Goal: Task Accomplishment & Management: Complete application form

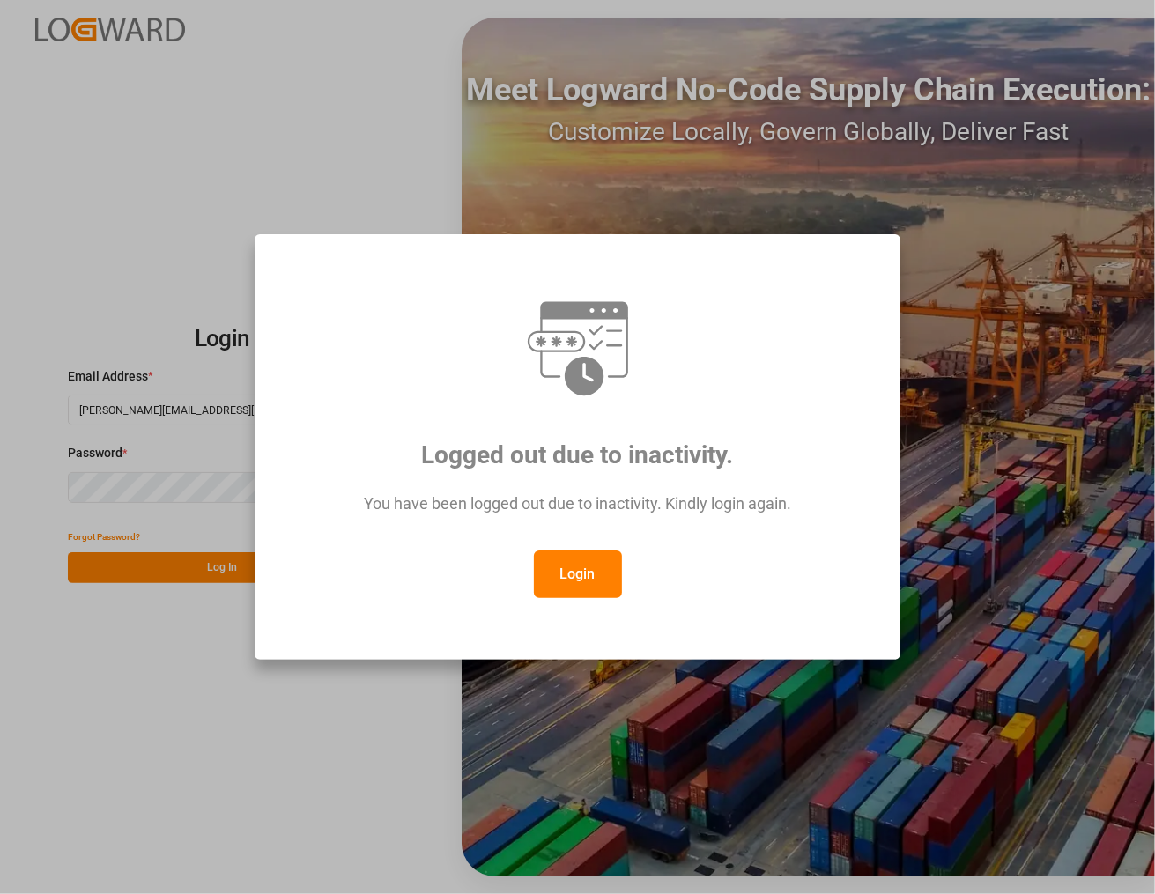
click at [560, 588] on button "Login" at bounding box center [578, 575] width 88 height 48
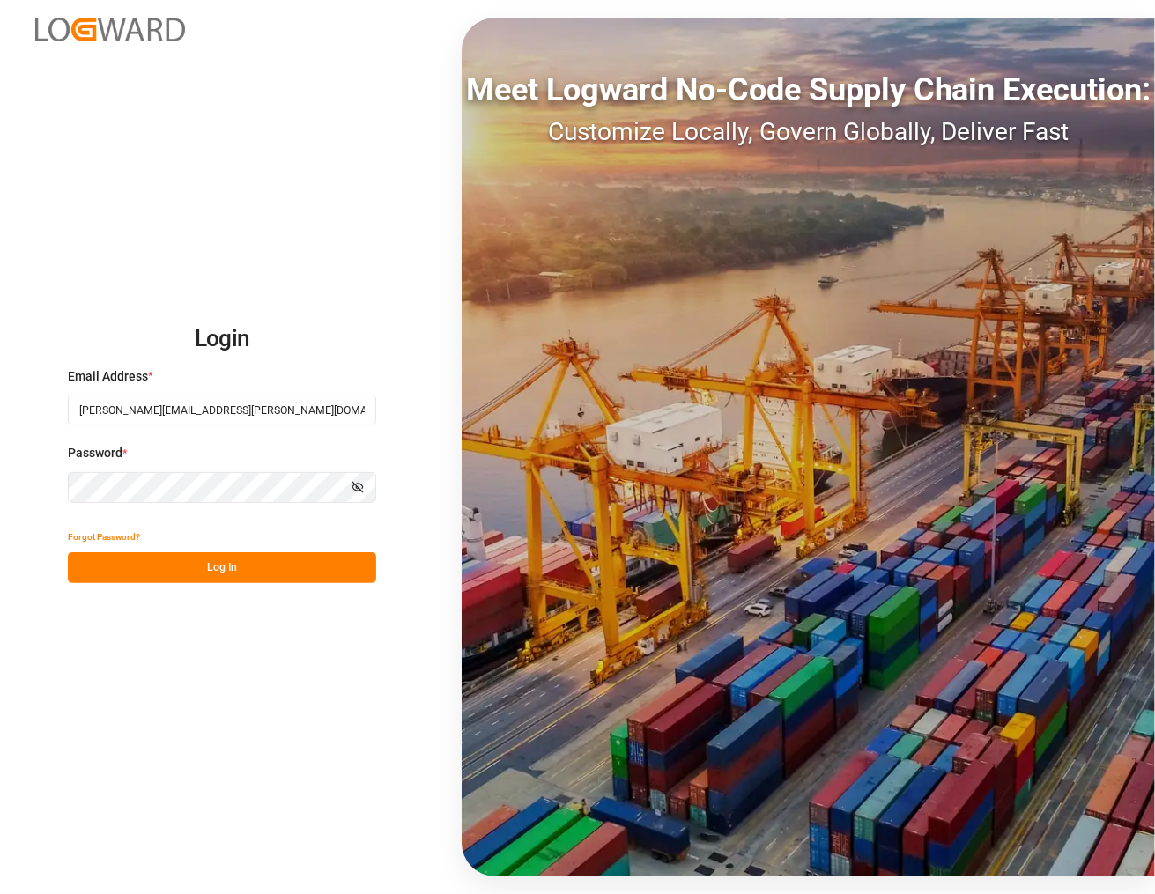
click at [233, 565] on button "Log In" at bounding box center [222, 567] width 308 height 31
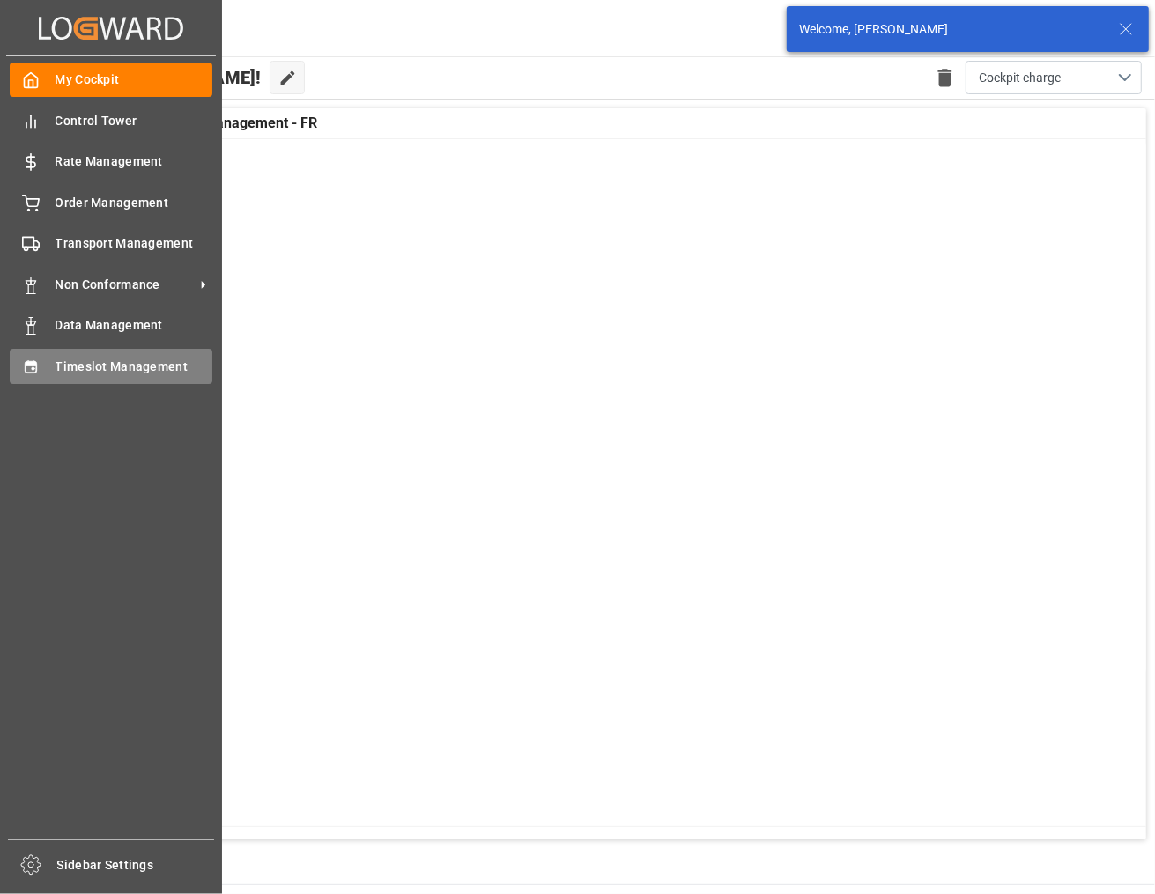
click at [55, 362] on span "Timeslot Management" at bounding box center [134, 367] width 158 height 18
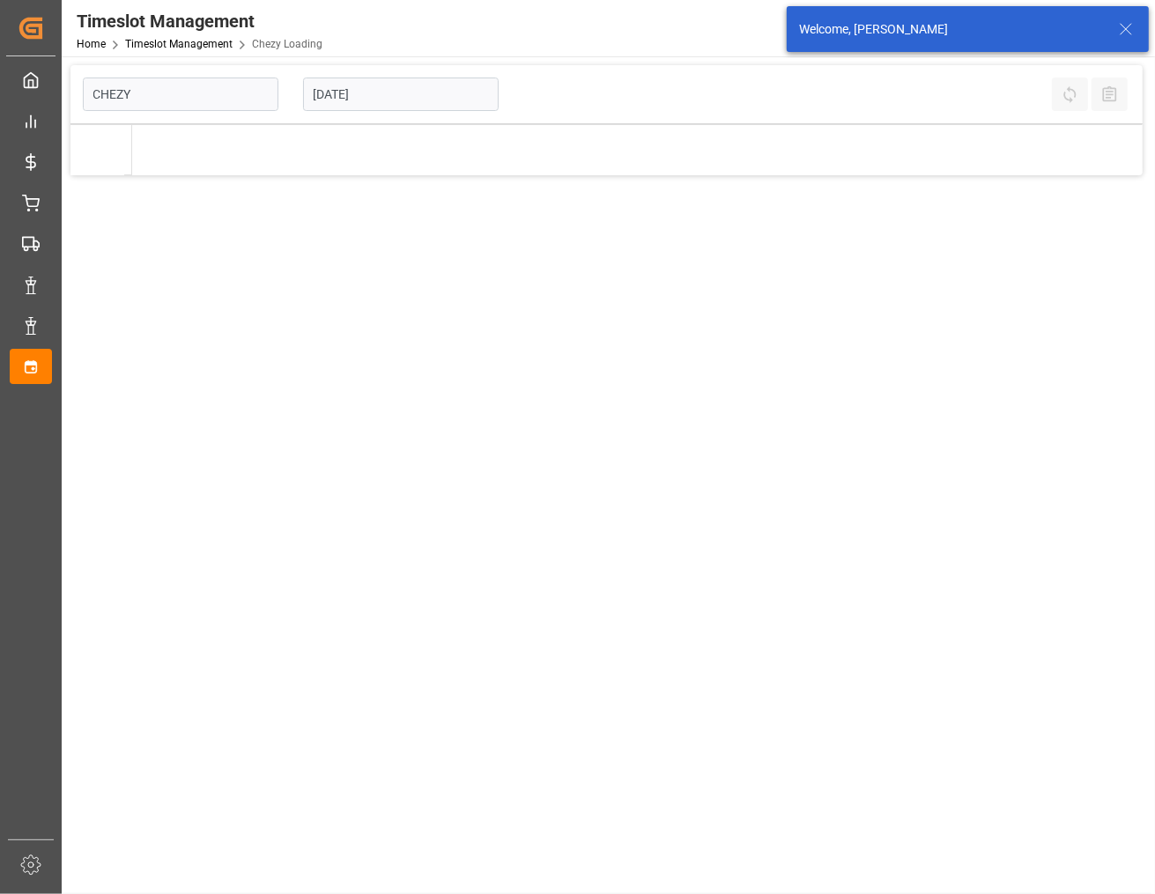
type input "Chezy Loading"
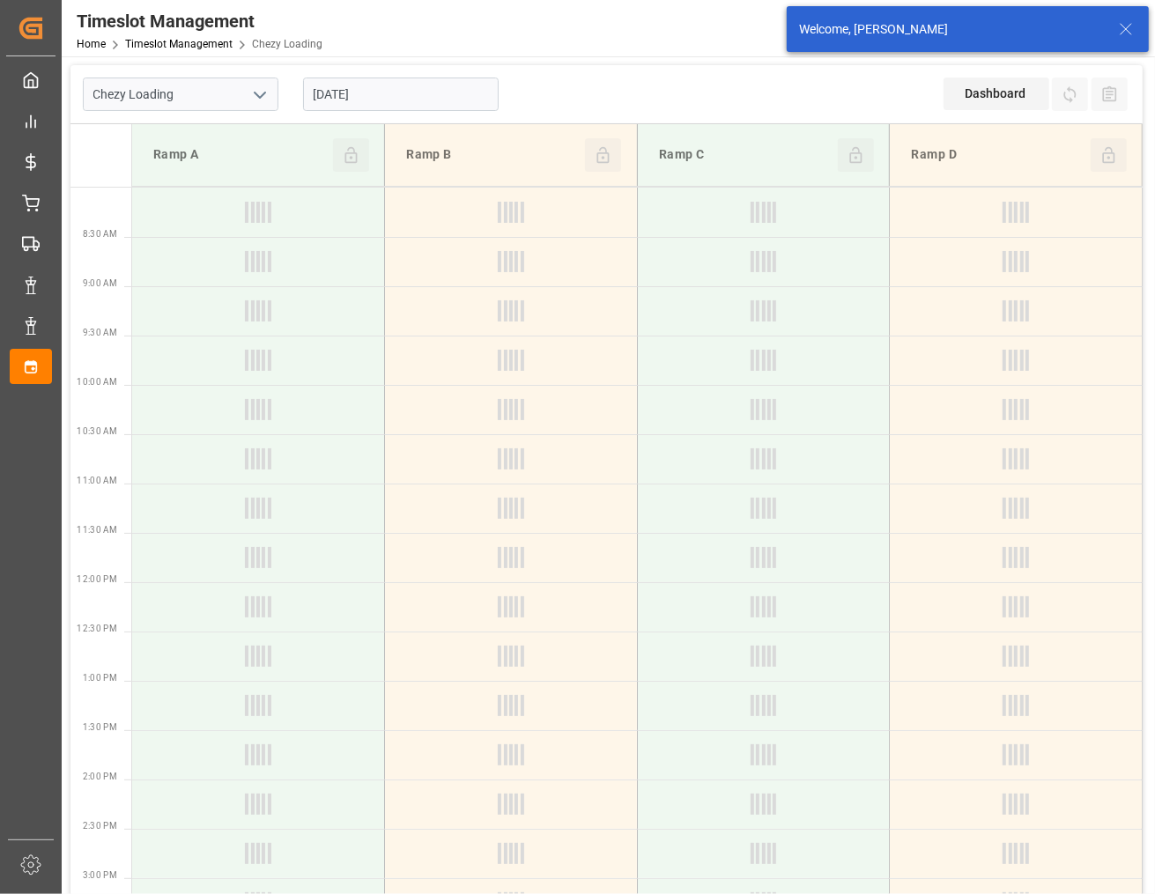
click at [408, 90] on input "[DATE]" at bounding box center [401, 94] width 196 height 33
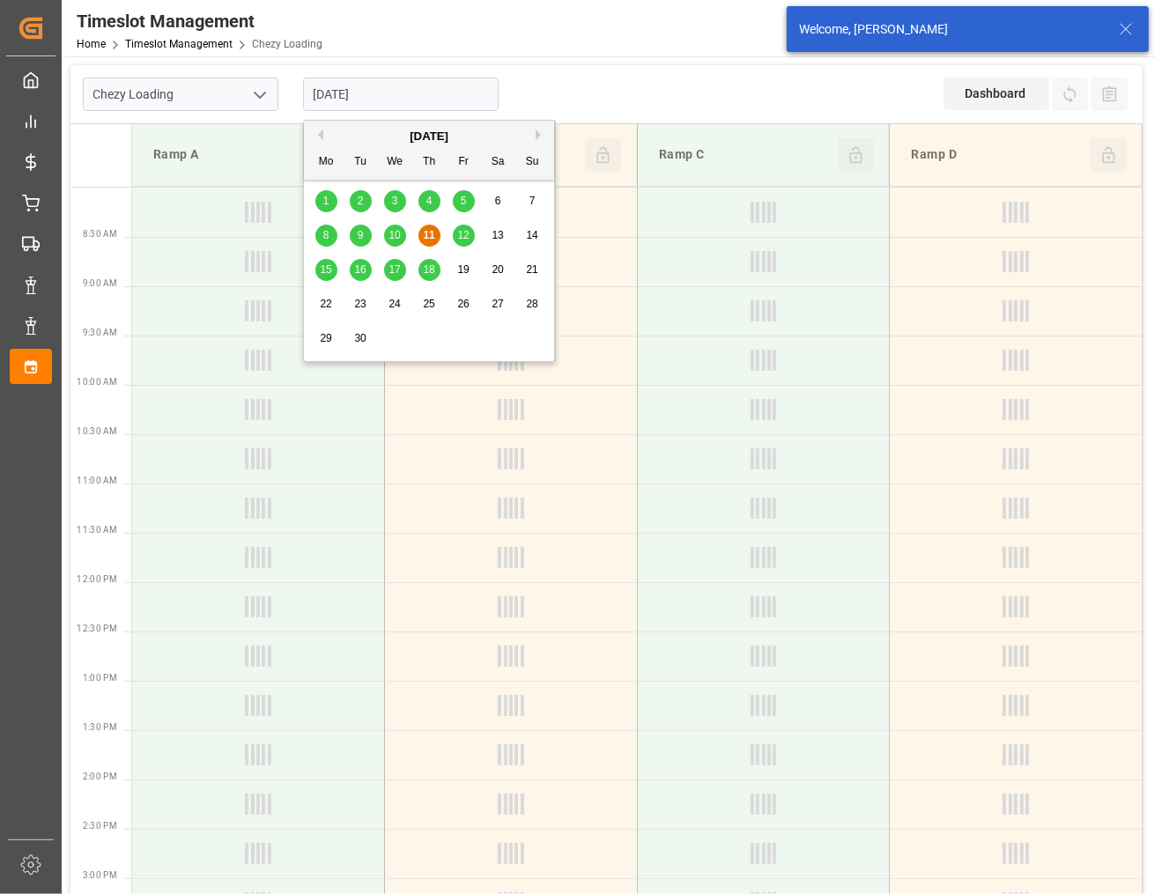
click at [393, 270] on span "17" at bounding box center [393, 269] width 11 height 12
type input "[DATE]"
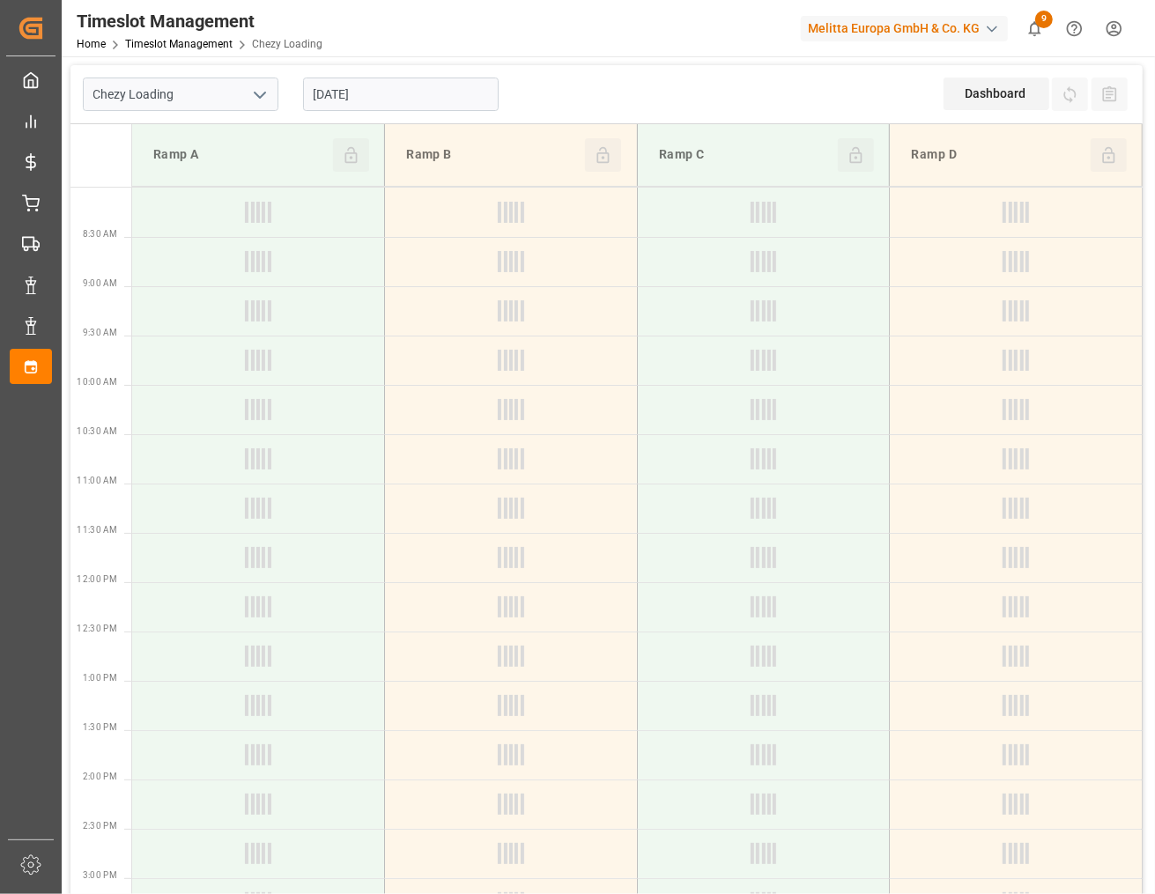
click at [253, 92] on icon "open menu" at bounding box center [259, 95] width 21 height 21
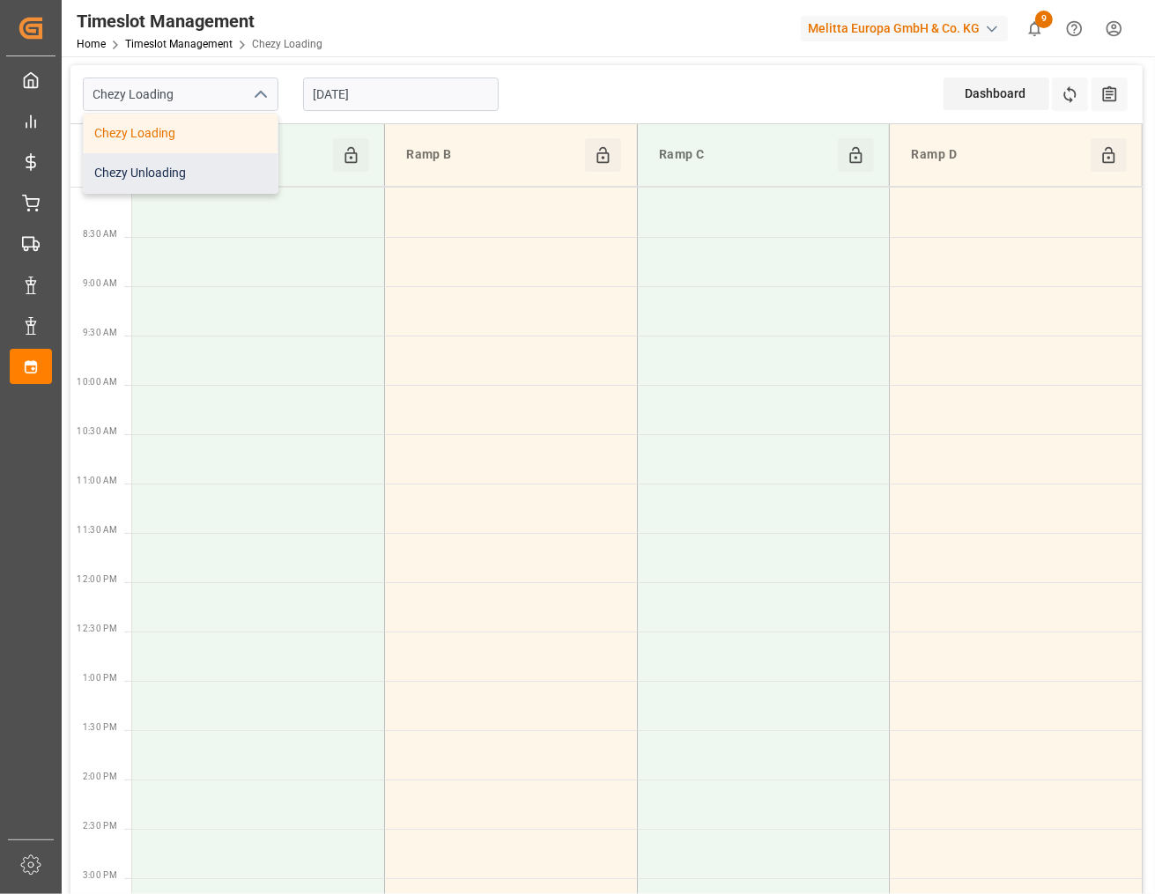
click at [210, 165] on div "Chezy Unloading" at bounding box center [181, 173] width 194 height 40
type input "Chezy Unloading"
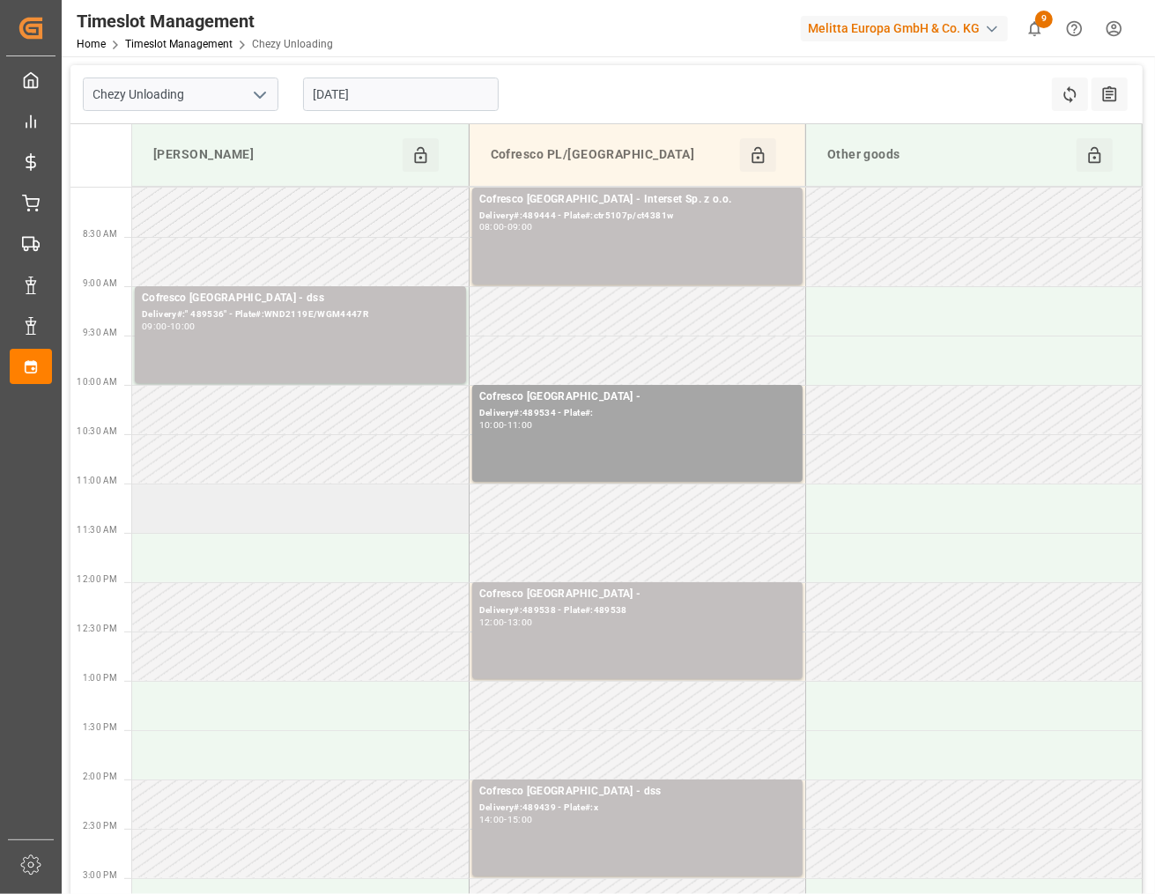
click at [315, 507] on td at bounding box center [300, 508] width 336 height 49
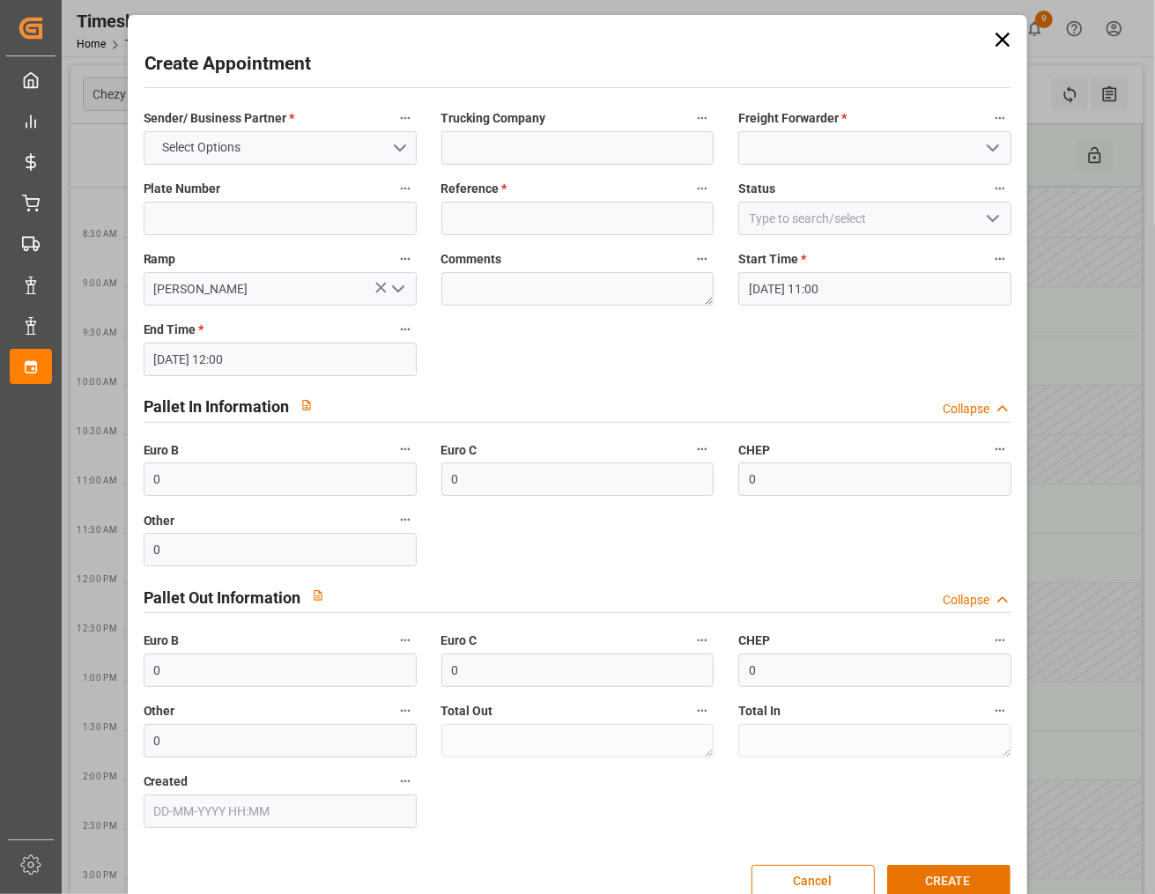
click at [996, 45] on icon at bounding box center [1002, 39] width 25 height 25
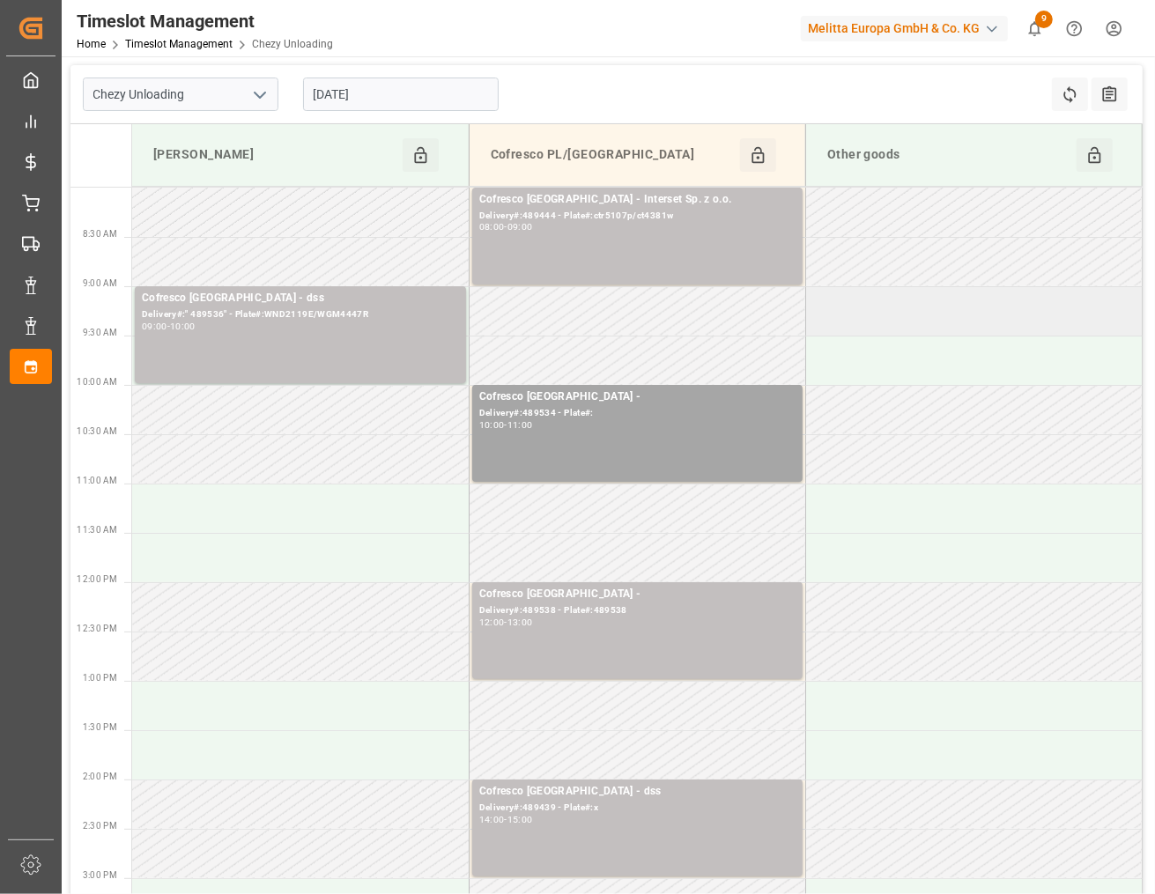
click at [909, 324] on td at bounding box center [973, 310] width 336 height 49
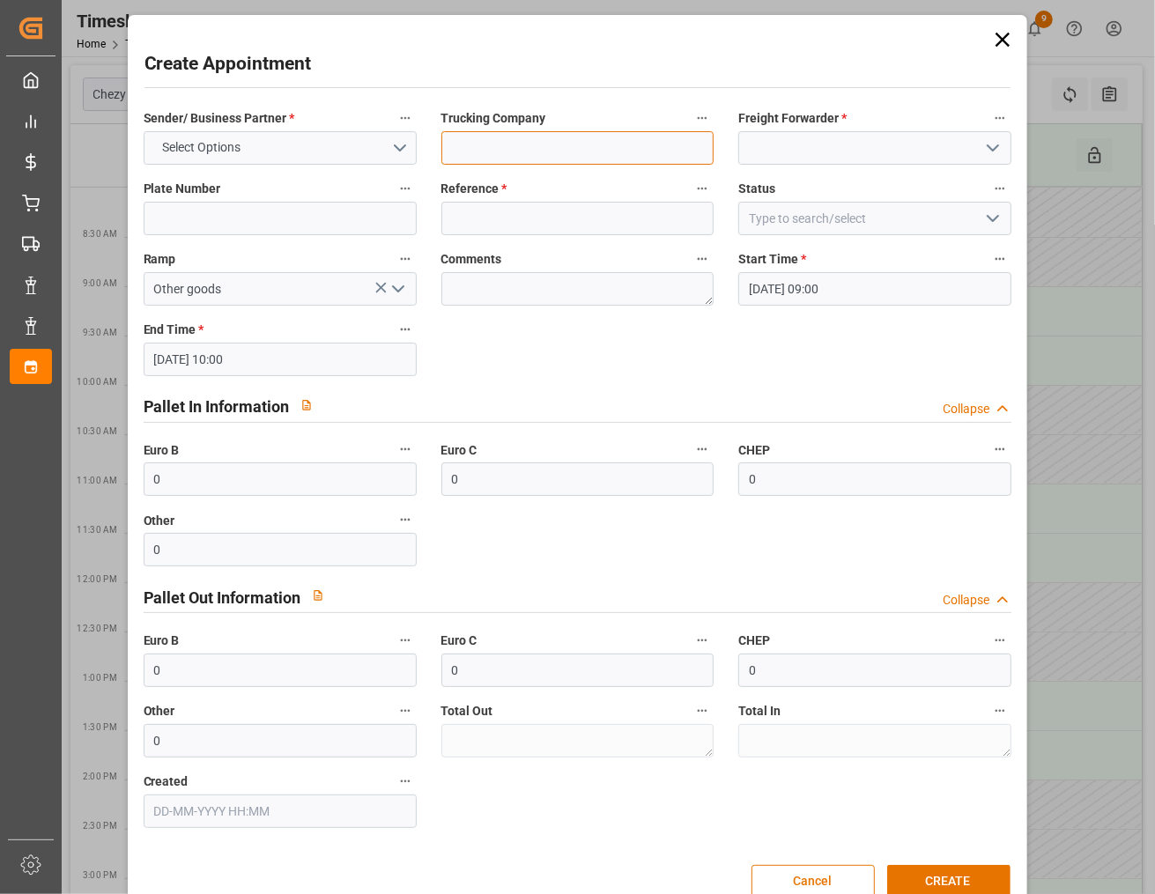
click at [593, 145] on input at bounding box center [577, 147] width 273 height 33
type input "d"
click at [574, 142] on input "container dispenser" at bounding box center [577, 147] width 273 height 33
type input "container dispenser uacu8577418"
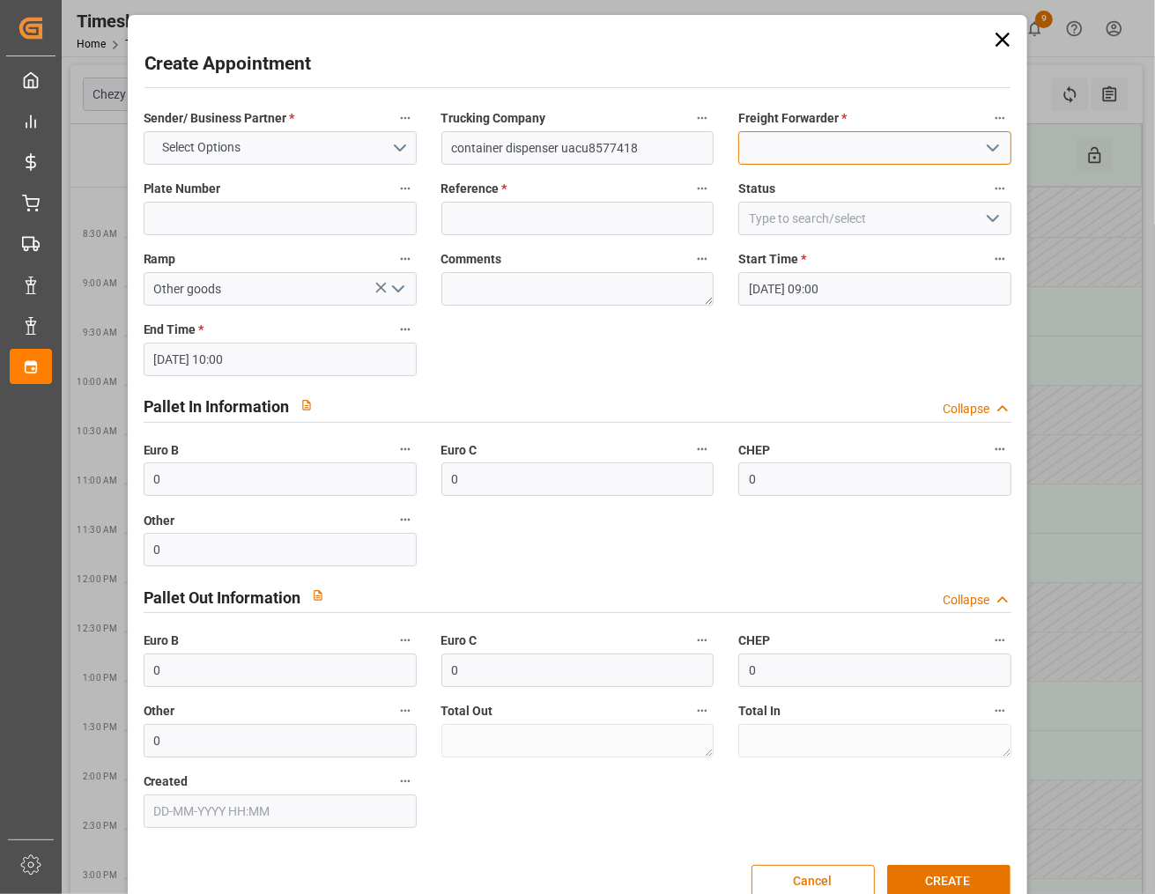
click at [775, 132] on input at bounding box center [874, 147] width 273 height 33
click at [771, 178] on div "Others" at bounding box center [874, 187] width 271 height 40
type input "Others"
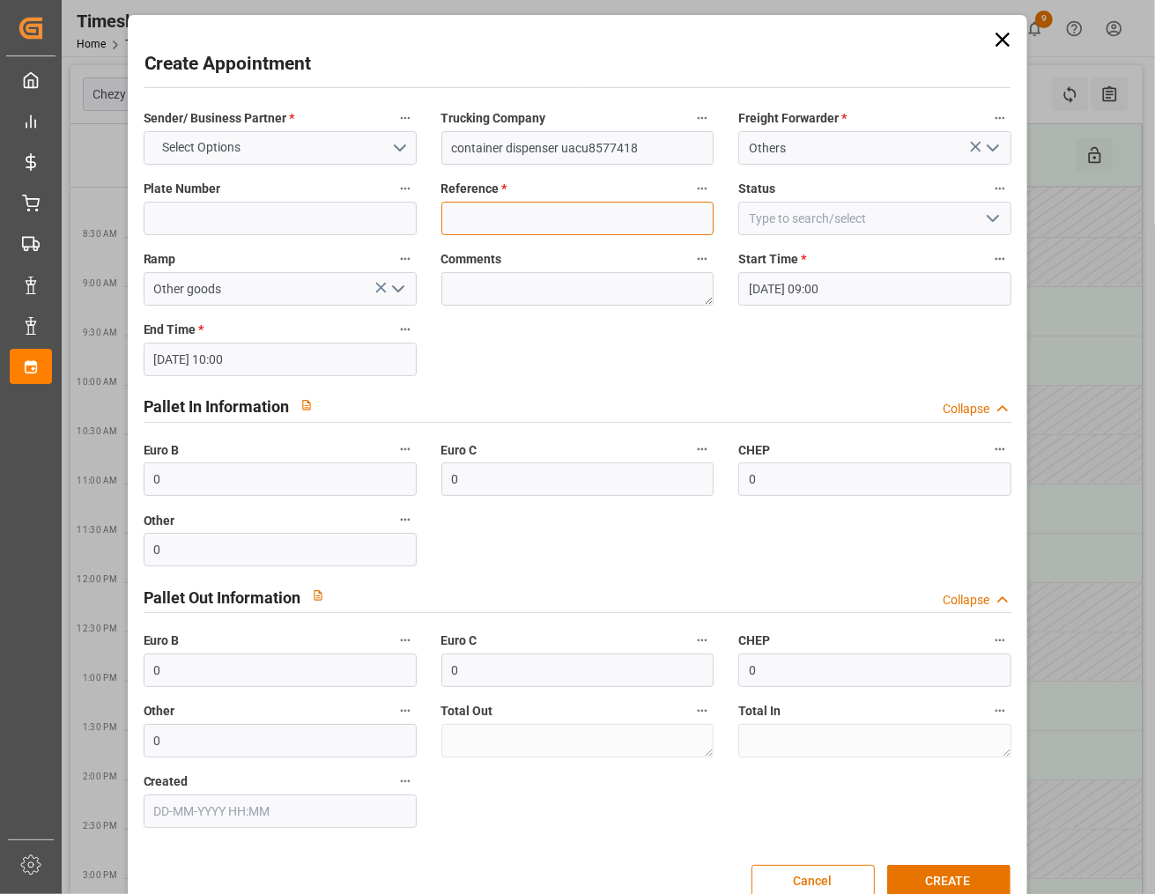
click at [553, 202] on input at bounding box center [577, 218] width 273 height 33
type input "6784705"
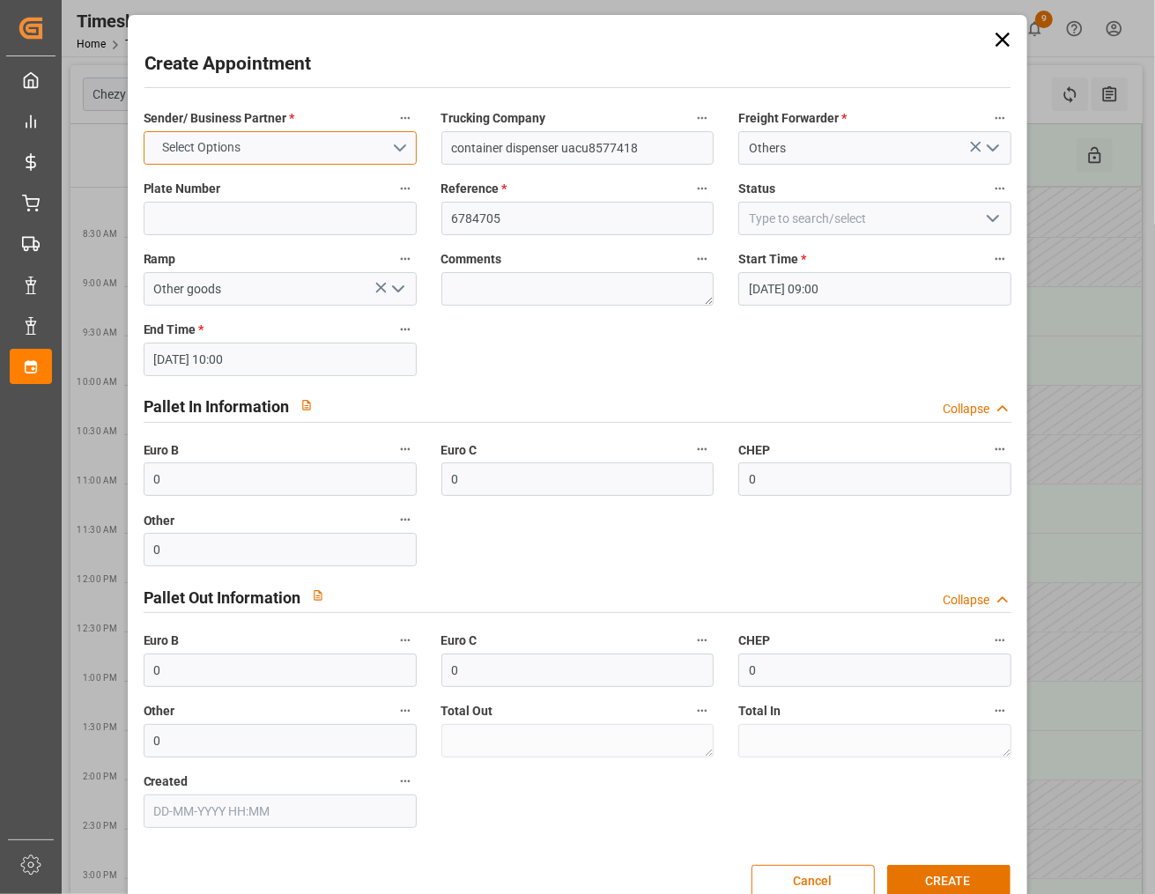
click at [311, 141] on button "Select Options" at bounding box center [280, 147] width 273 height 33
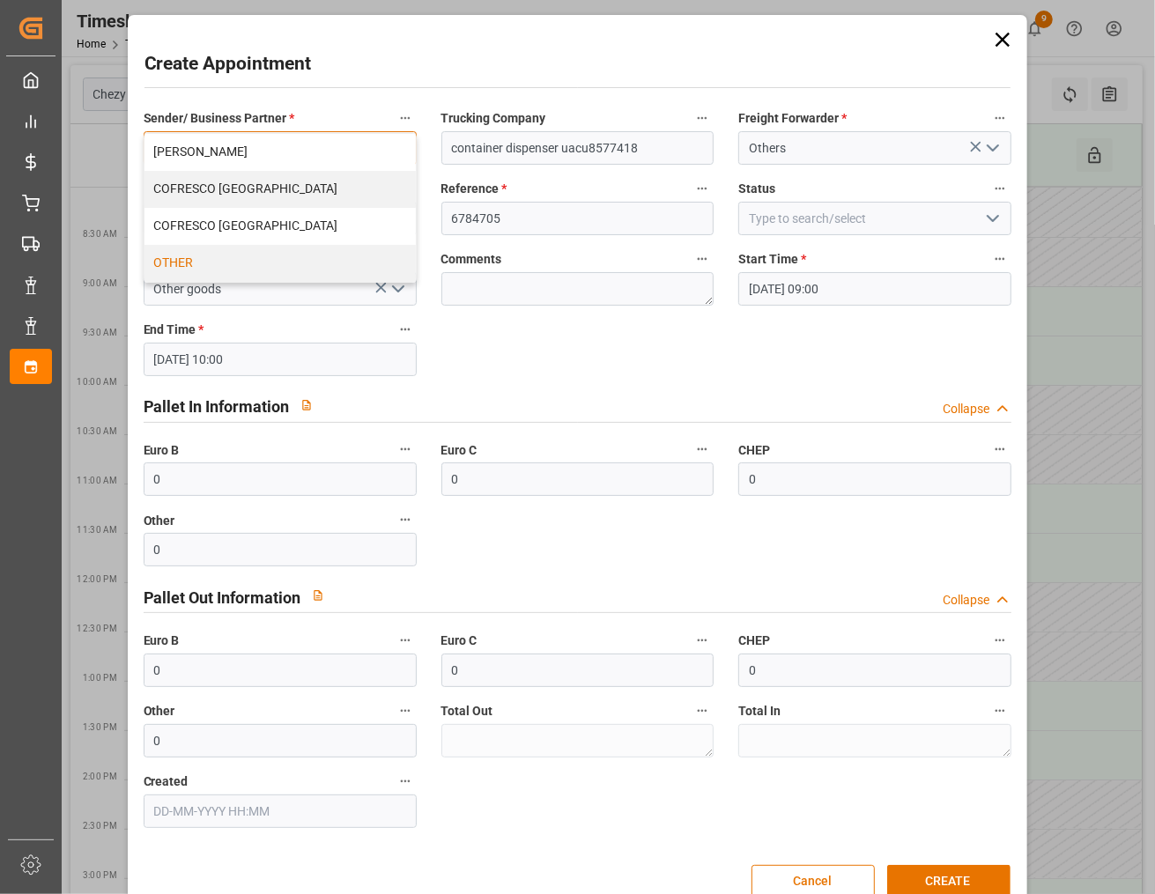
click at [258, 255] on div "OTHER" at bounding box center [279, 263] width 271 height 37
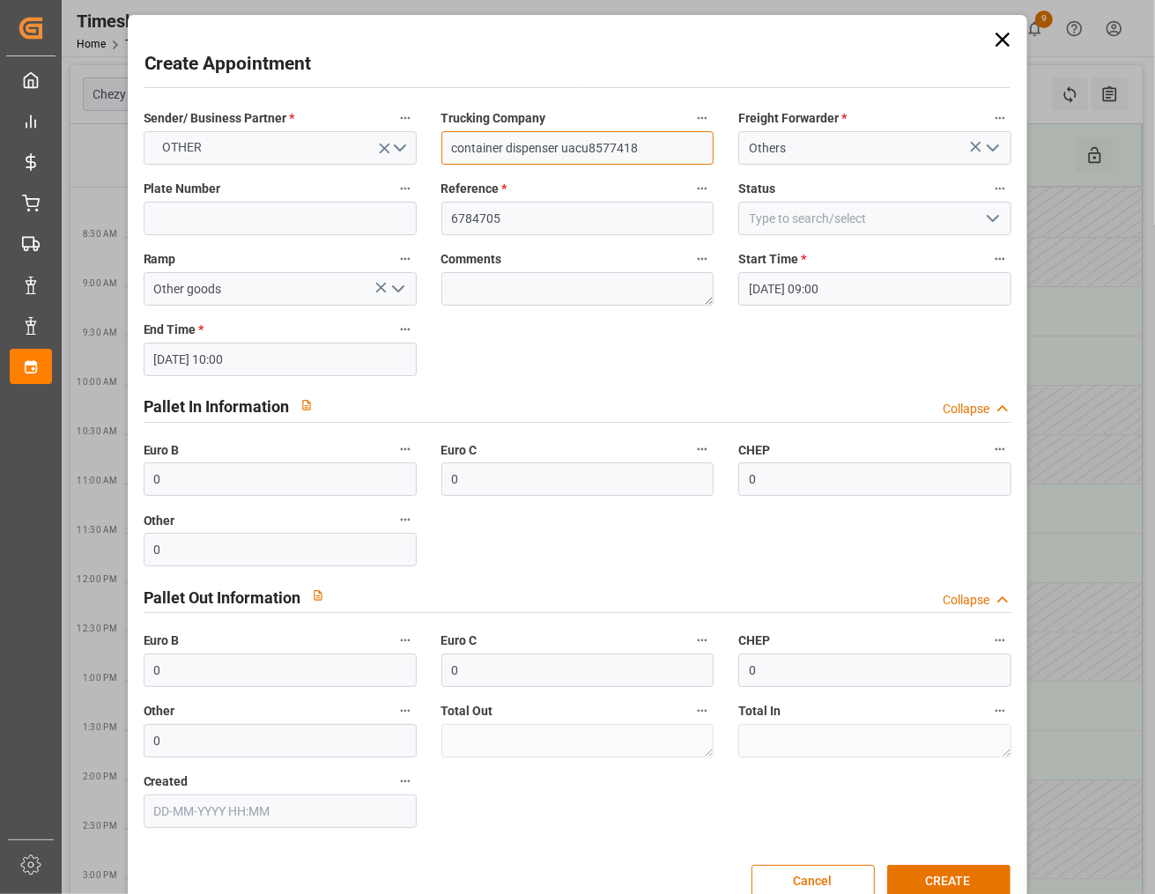
drag, startPoint x: 632, startPoint y: 146, endPoint x: 561, endPoint y: 146, distance: 71.3
click at [561, 146] on input "container dispenser uacu8577418" at bounding box center [577, 147] width 273 height 33
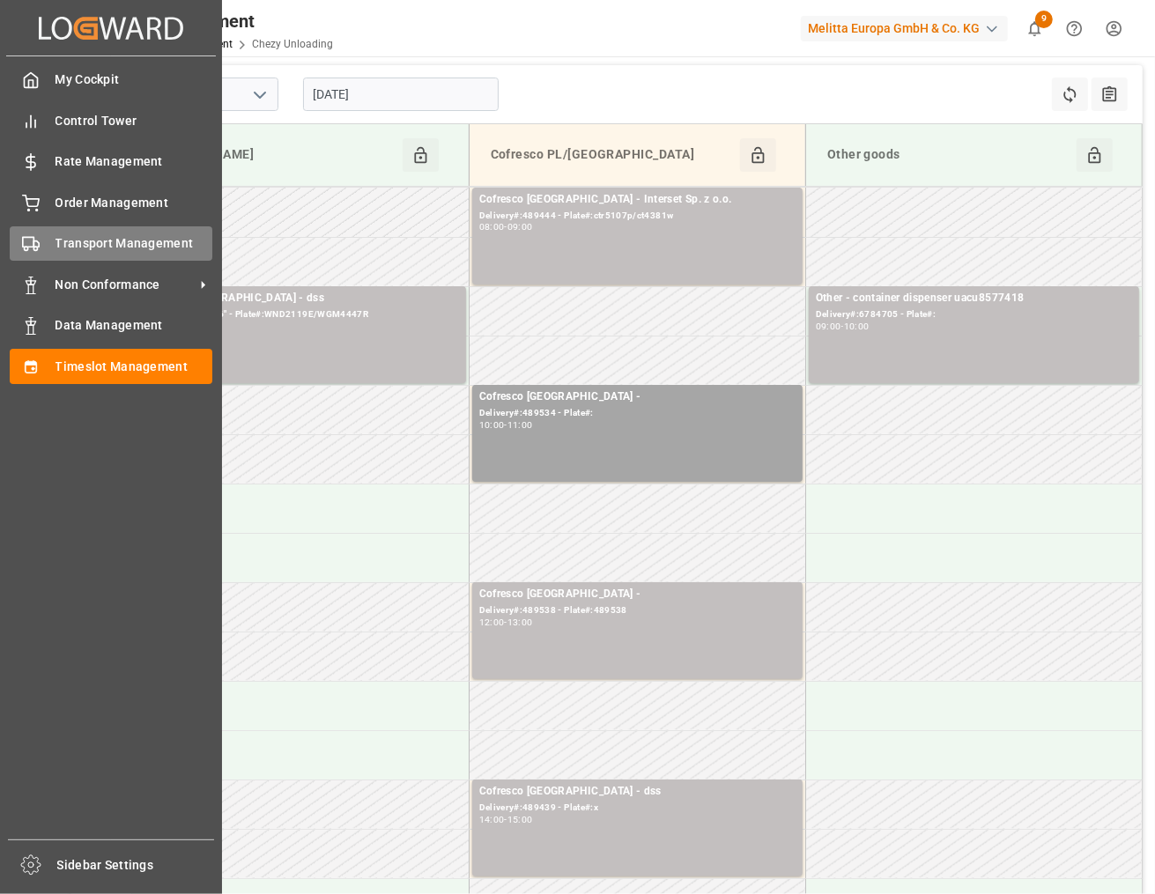
click at [41, 234] on div "Transport Management Transport Management" at bounding box center [111, 243] width 203 height 34
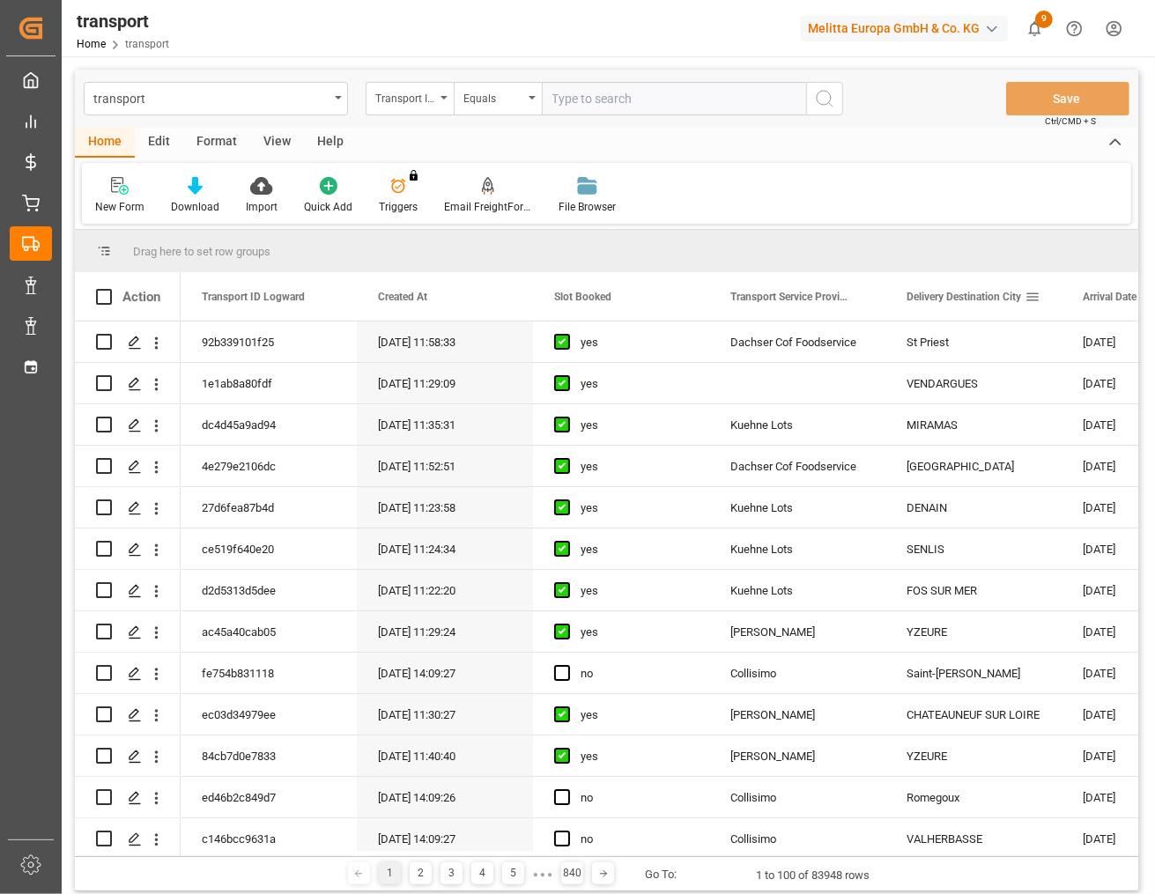
click at [1029, 296] on span at bounding box center [1032, 297] width 16 height 16
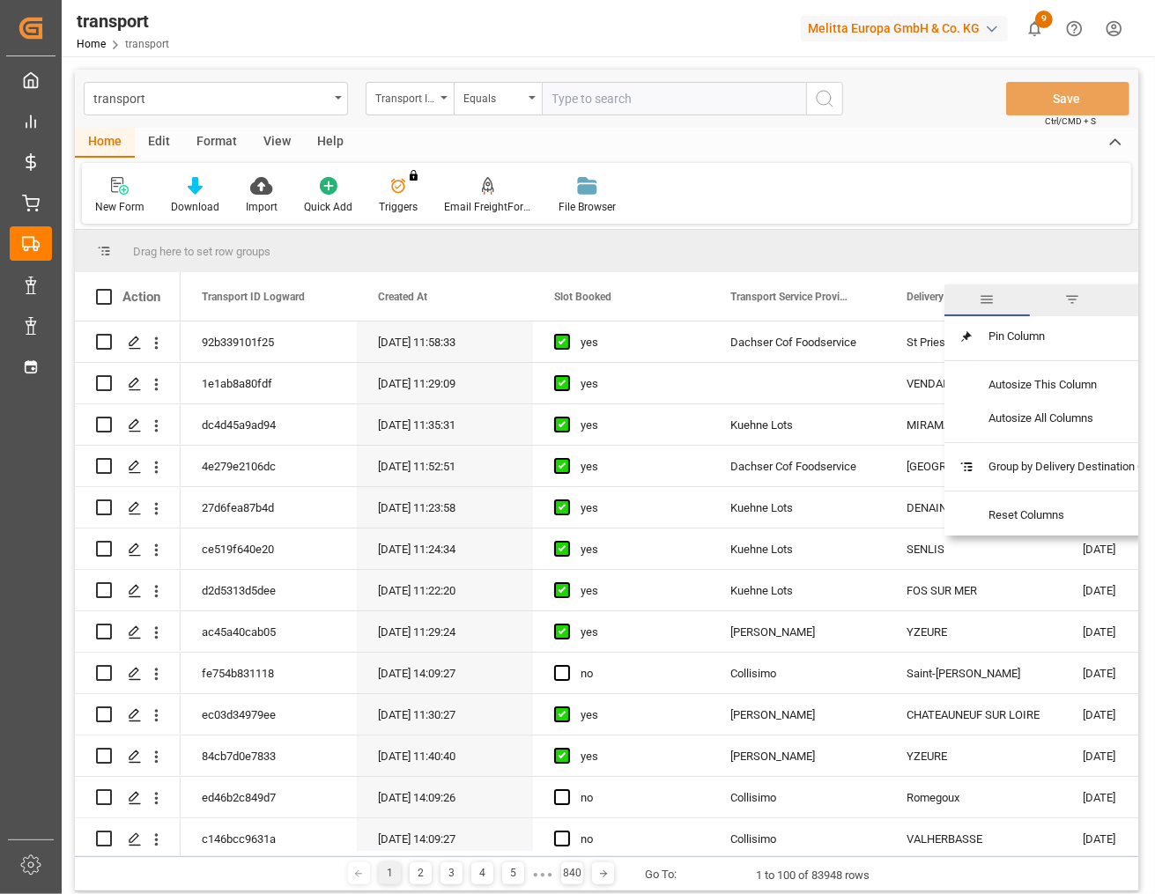
click at [1075, 302] on span "filter" at bounding box center [1072, 300] width 16 height 16
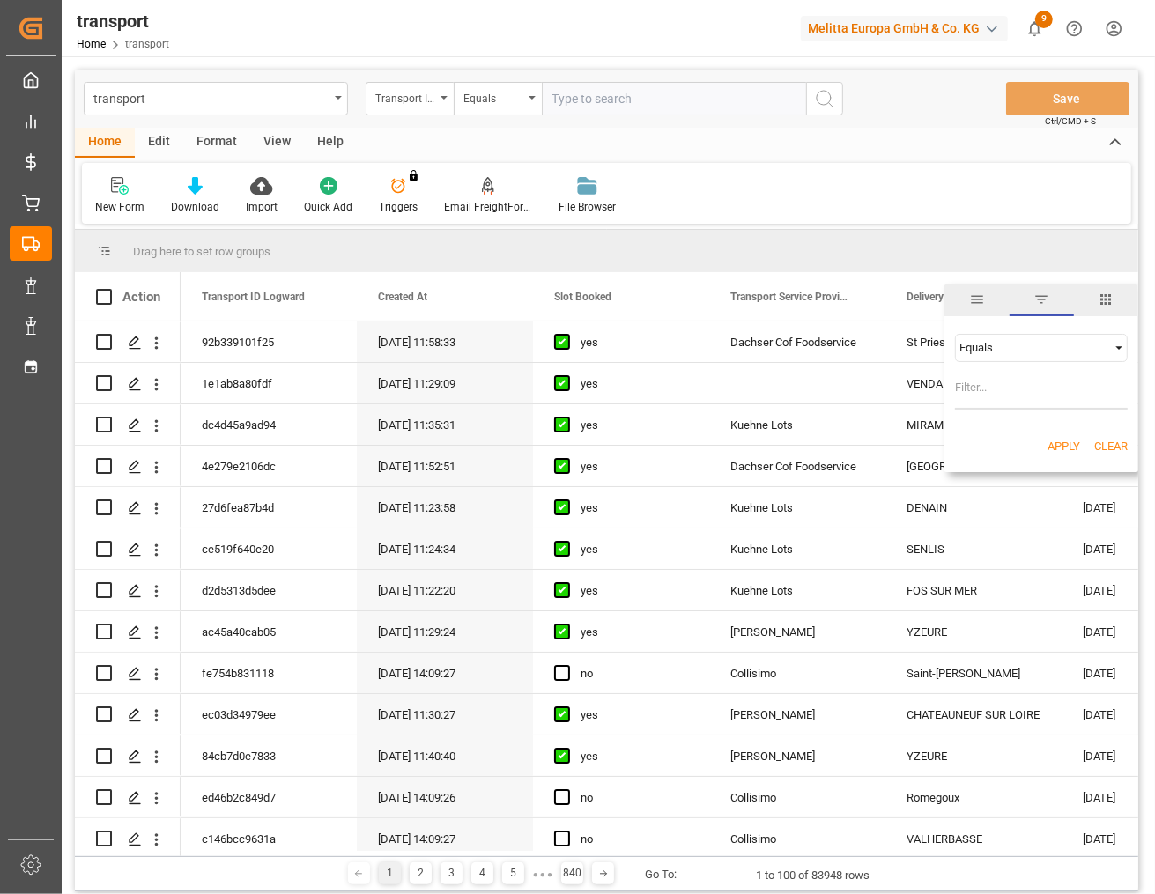
click at [1014, 393] on input "Filter Value" at bounding box center [1041, 391] width 173 height 35
type input "M"
type input "BOL"
click at [1028, 351] on div "Equals" at bounding box center [1033, 347] width 148 height 13
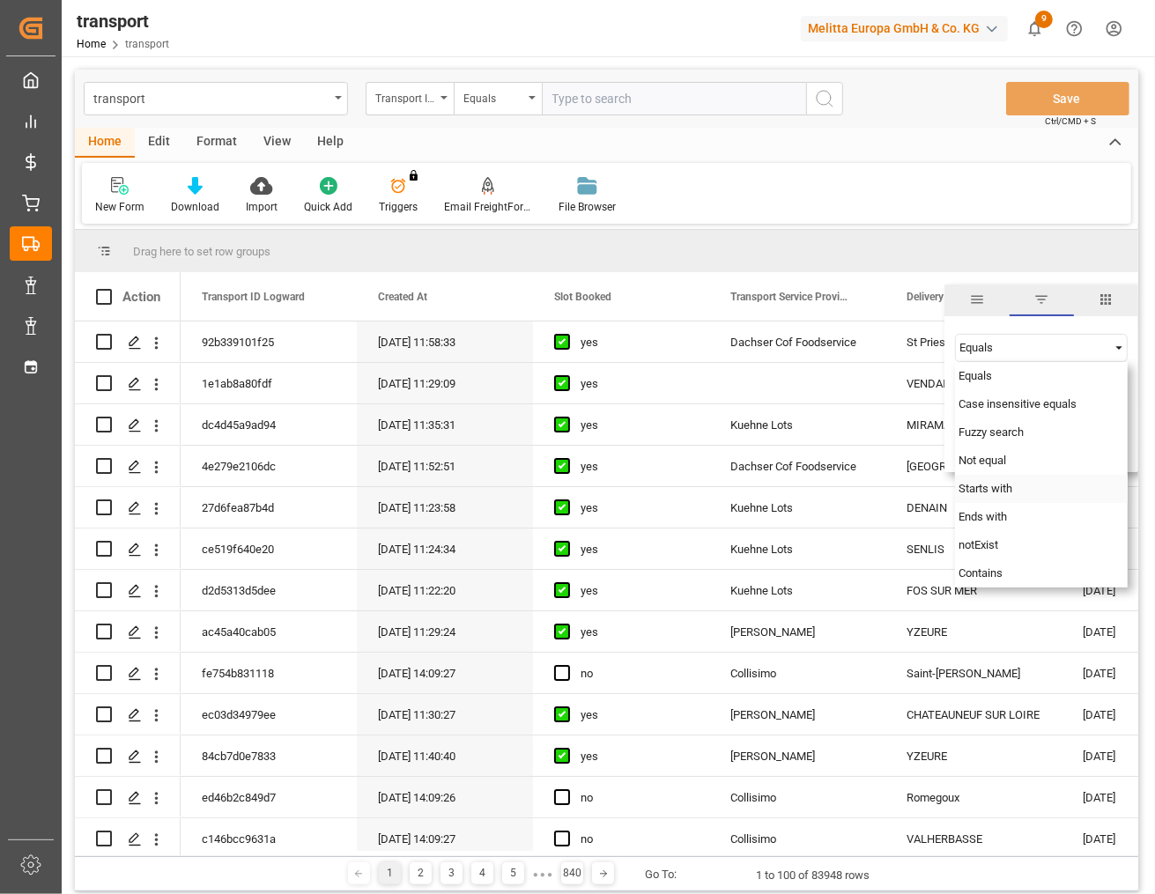
click at [997, 489] on span "Starts with" at bounding box center [985, 488] width 54 height 13
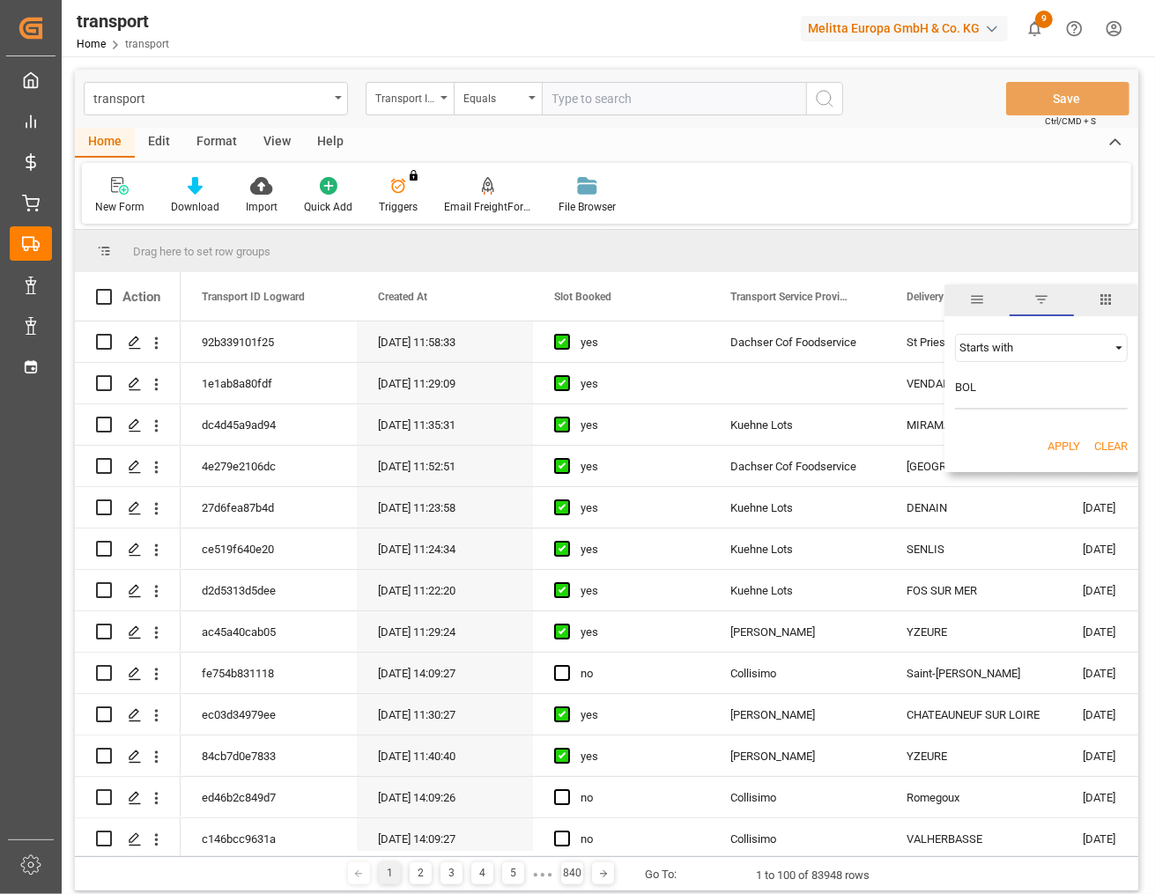
click at [1070, 443] on button "Apply" at bounding box center [1063, 447] width 33 height 18
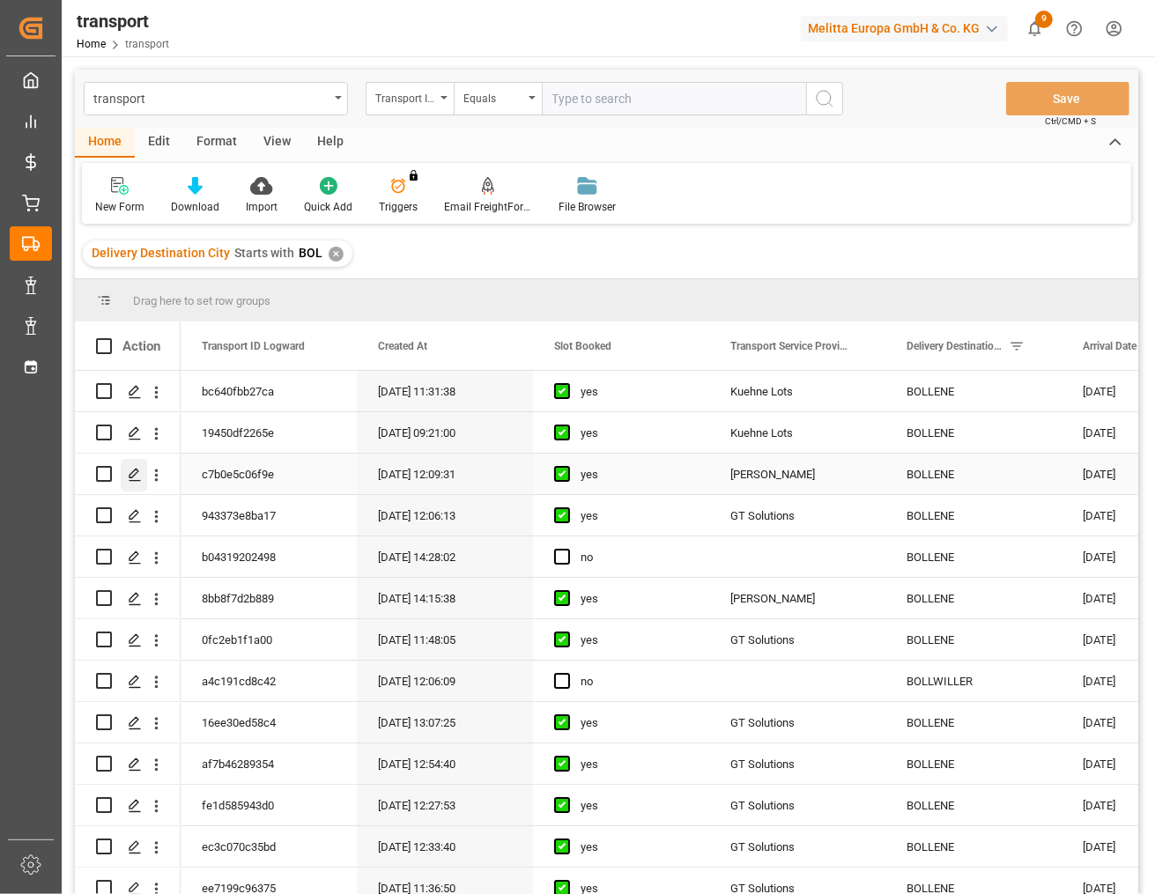
click at [137, 472] on polygon "Press SPACE to select this row." at bounding box center [133, 473] width 9 height 9
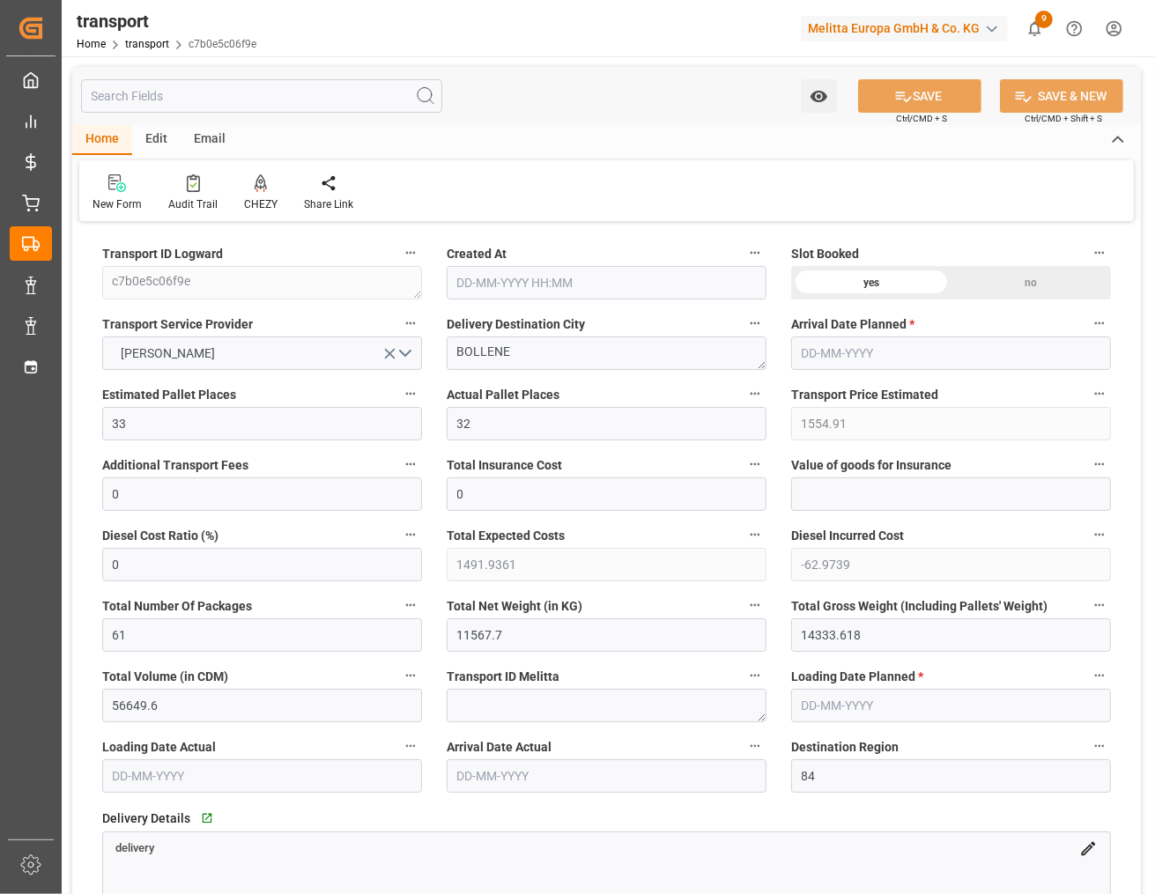
type input "[DATE] 12:09"
type input "[DATE]"
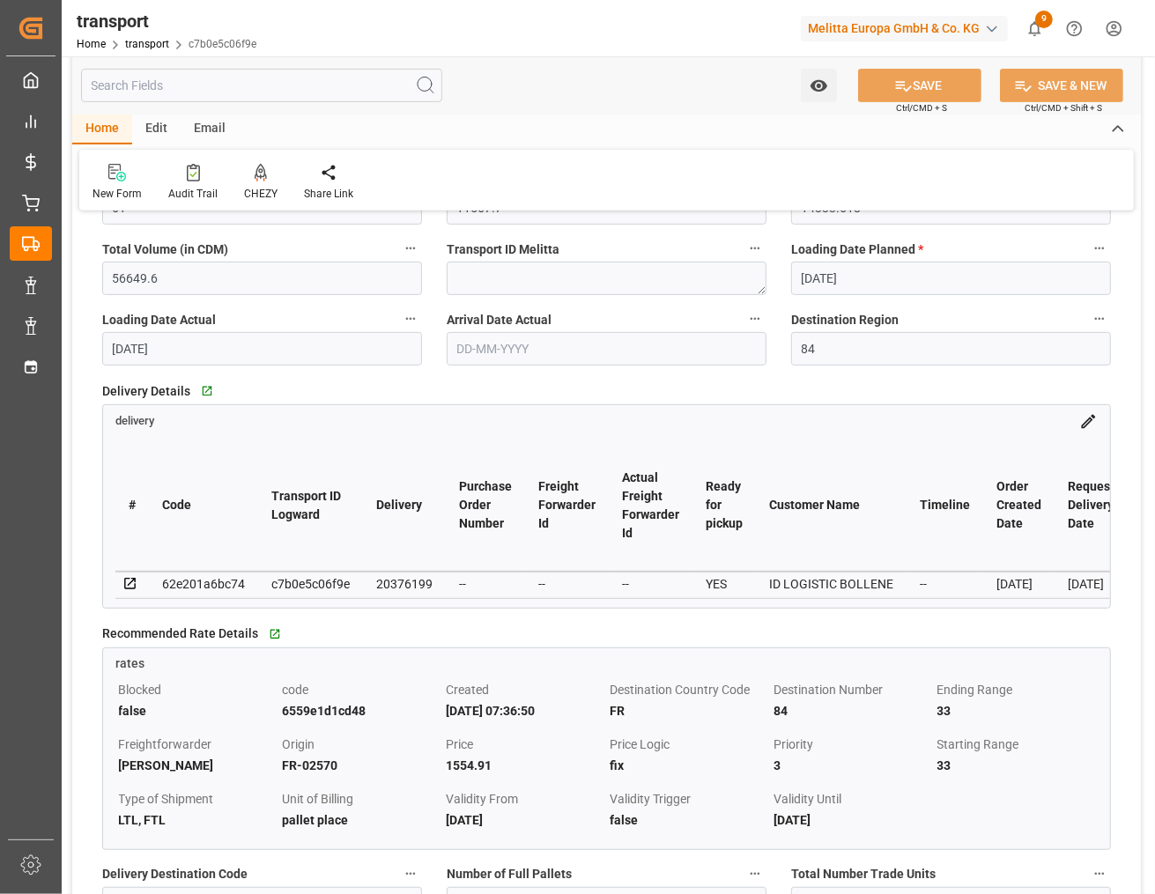
scroll to position [440, 0]
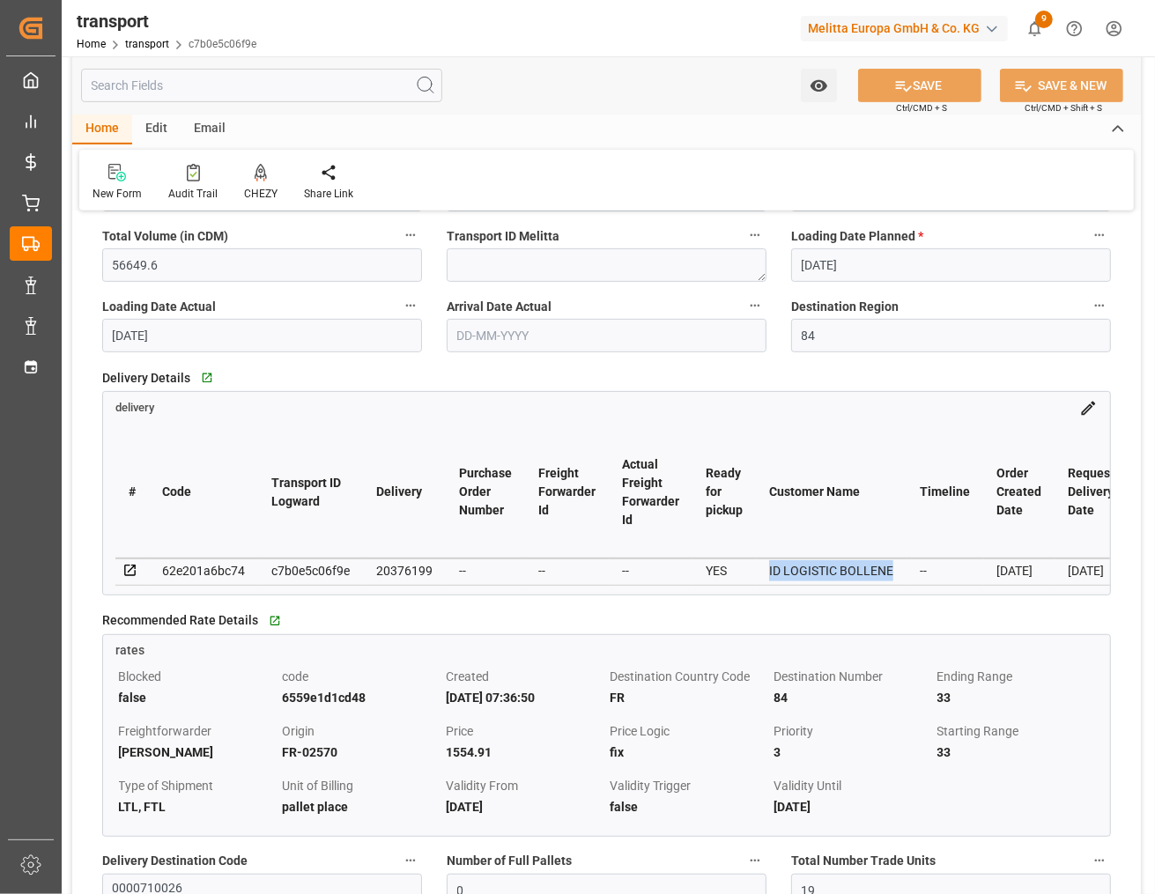
drag, startPoint x: 896, startPoint y: 568, endPoint x: 765, endPoint y: 573, distance: 131.3
click at [765, 573] on td "ID LOGISTIC BOLLENE" at bounding box center [831, 571] width 151 height 26
copy div "ID LOGISTIC BOLLENE"
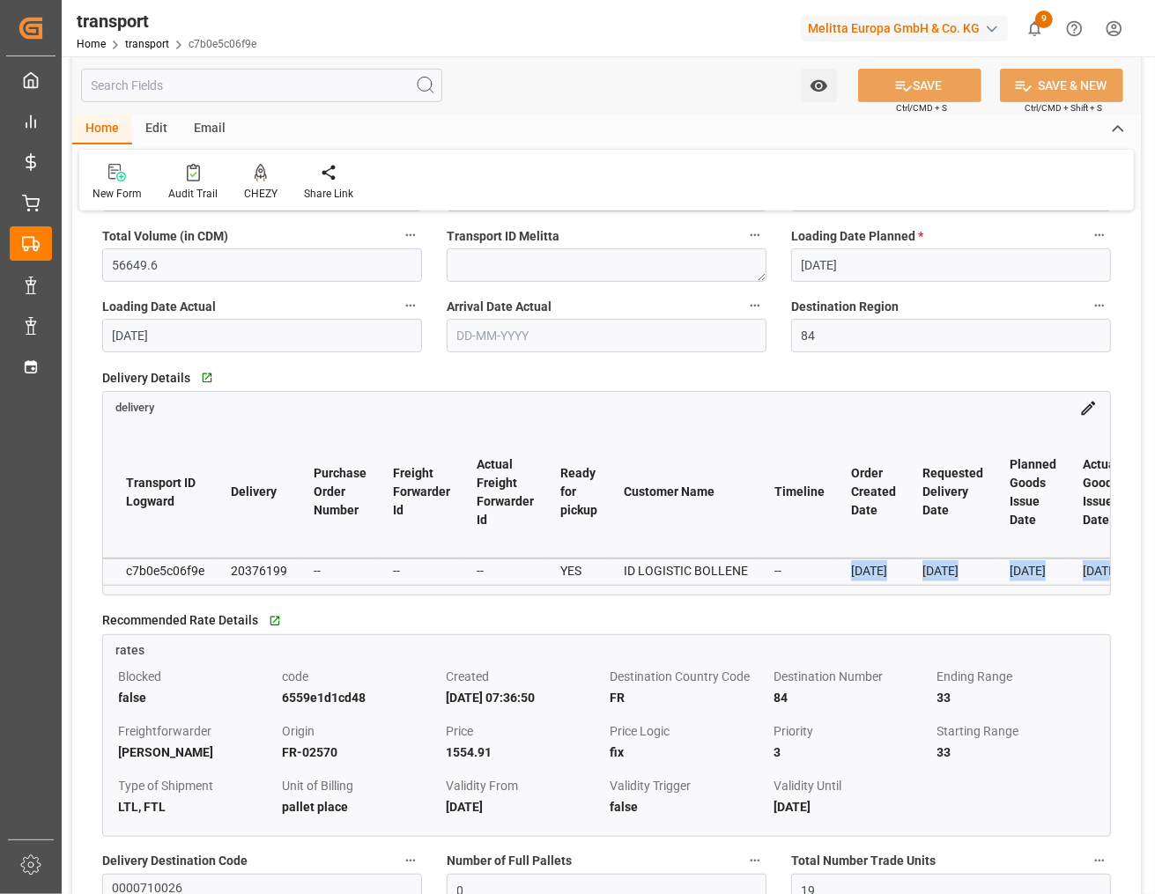
scroll to position [0, 327]
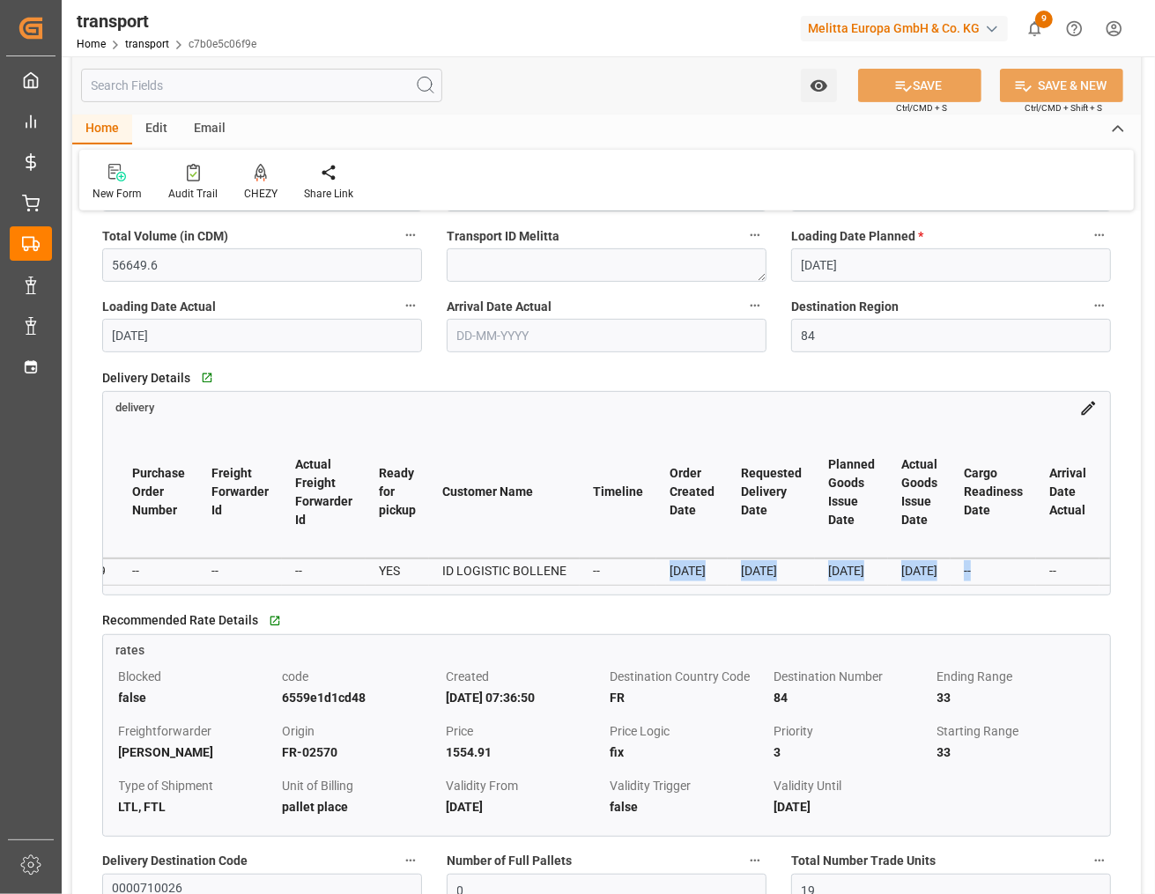
drag, startPoint x: 936, startPoint y: 573, endPoint x: 1045, endPoint y: 579, distance: 108.5
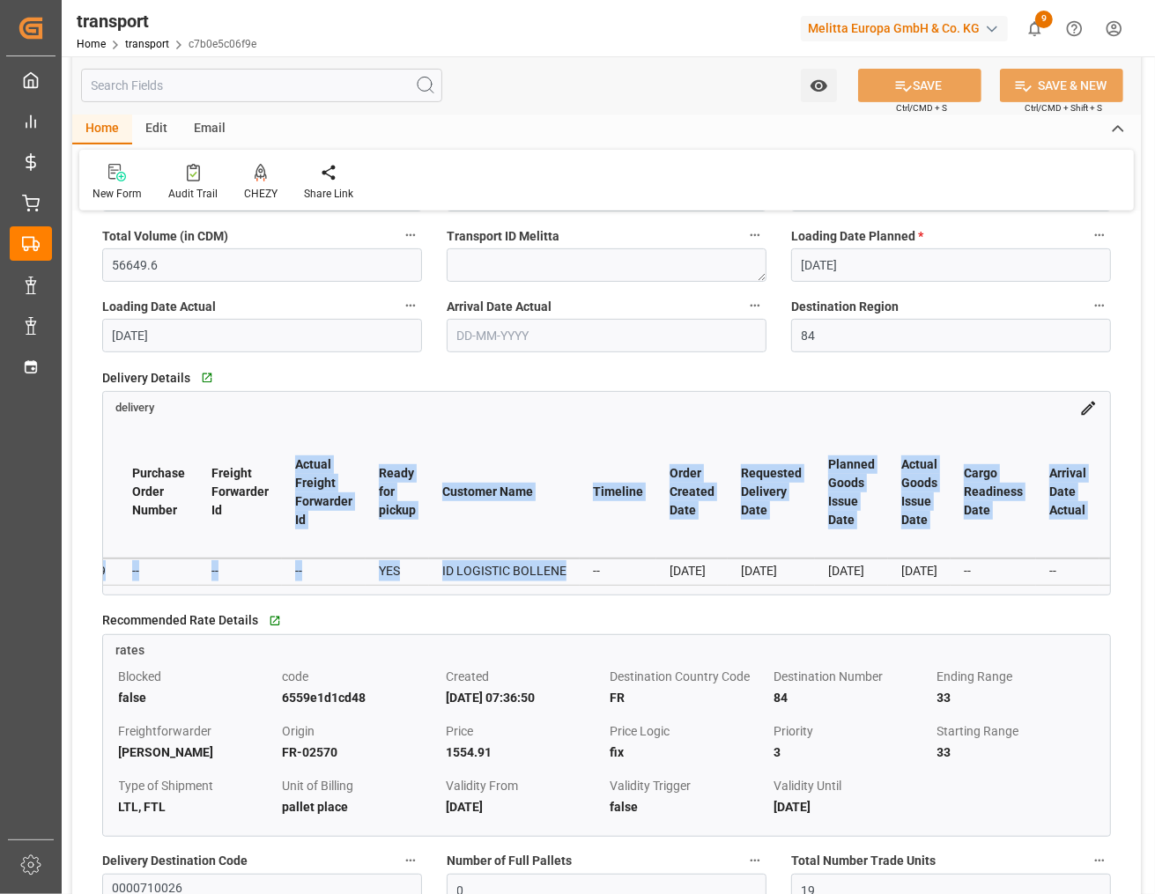
drag, startPoint x: 575, startPoint y: 573, endPoint x: 233, endPoint y: 546, distance: 342.8
drag, startPoint x: 233, startPoint y: 546, endPoint x: 244, endPoint y: 573, distance: 28.5
click at [244, 571] on div "--" at bounding box center [239, 570] width 57 height 21
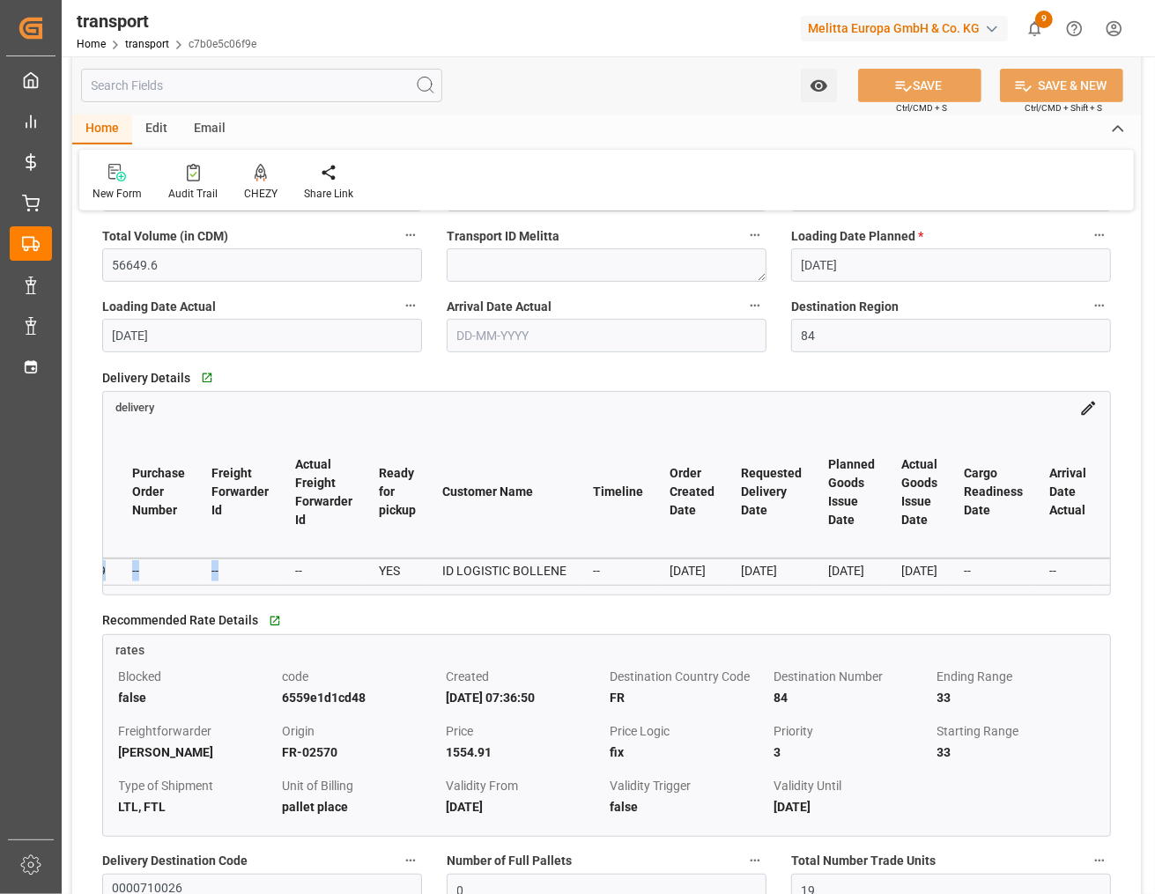
scroll to position [0, 0]
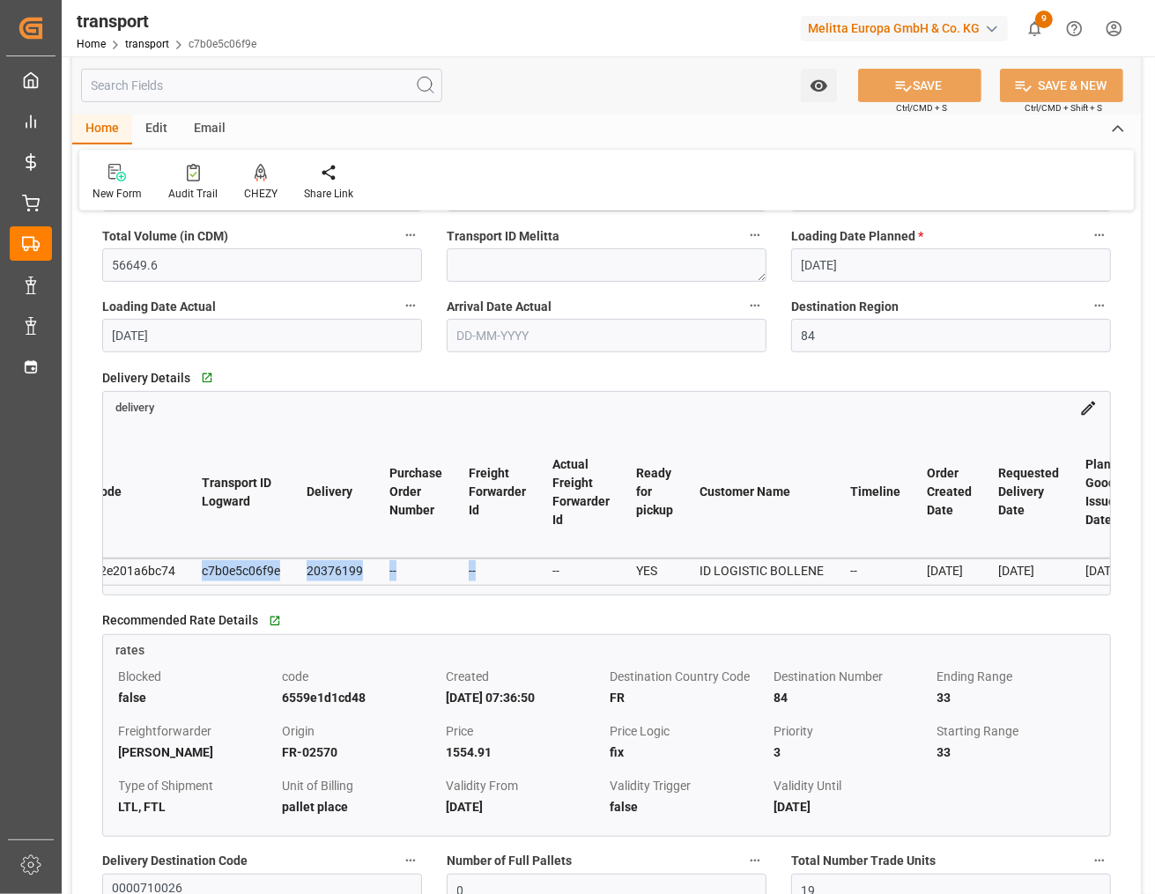
drag, startPoint x: 240, startPoint y: 573, endPoint x: 71, endPoint y: 566, distance: 169.3
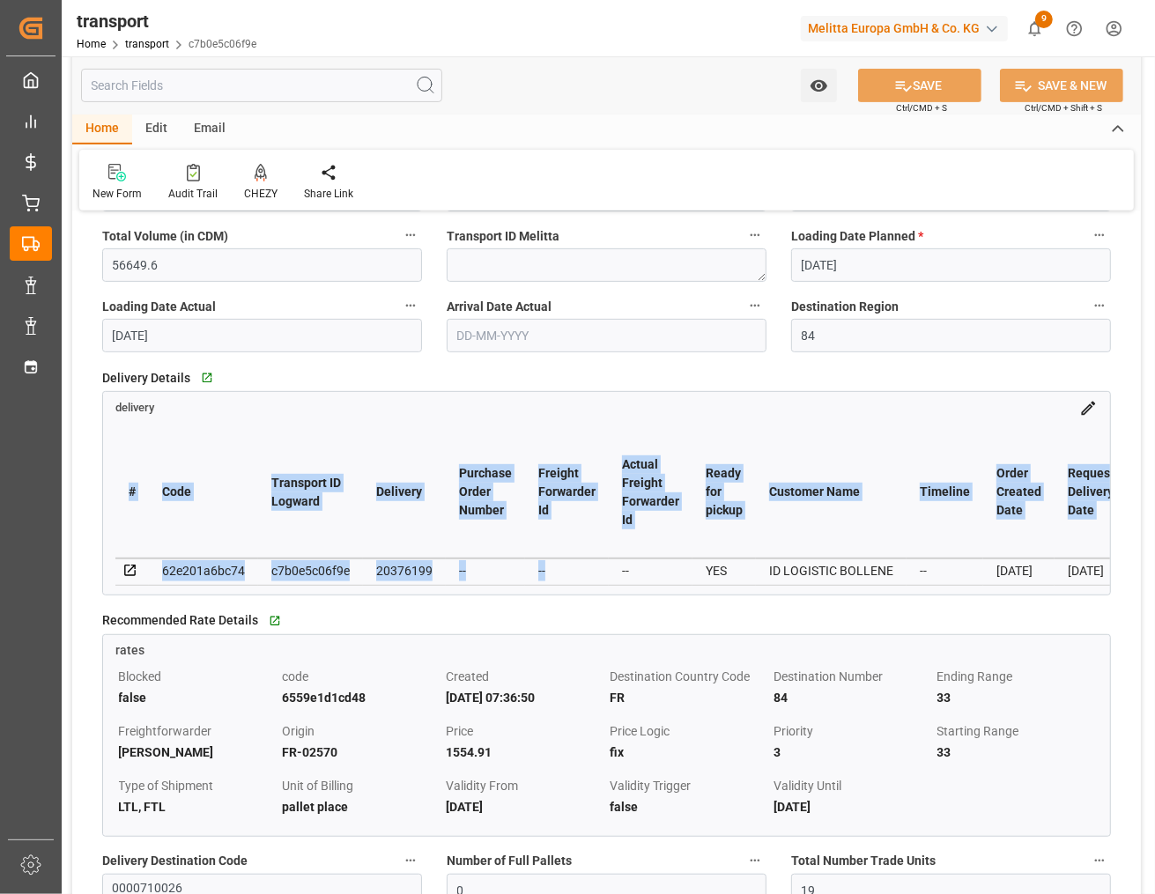
drag, startPoint x: 71, startPoint y: 566, endPoint x: 300, endPoint y: 577, distance: 229.3
click at [300, 577] on div "c7b0e5c06f9e" at bounding box center [310, 570] width 78 height 21
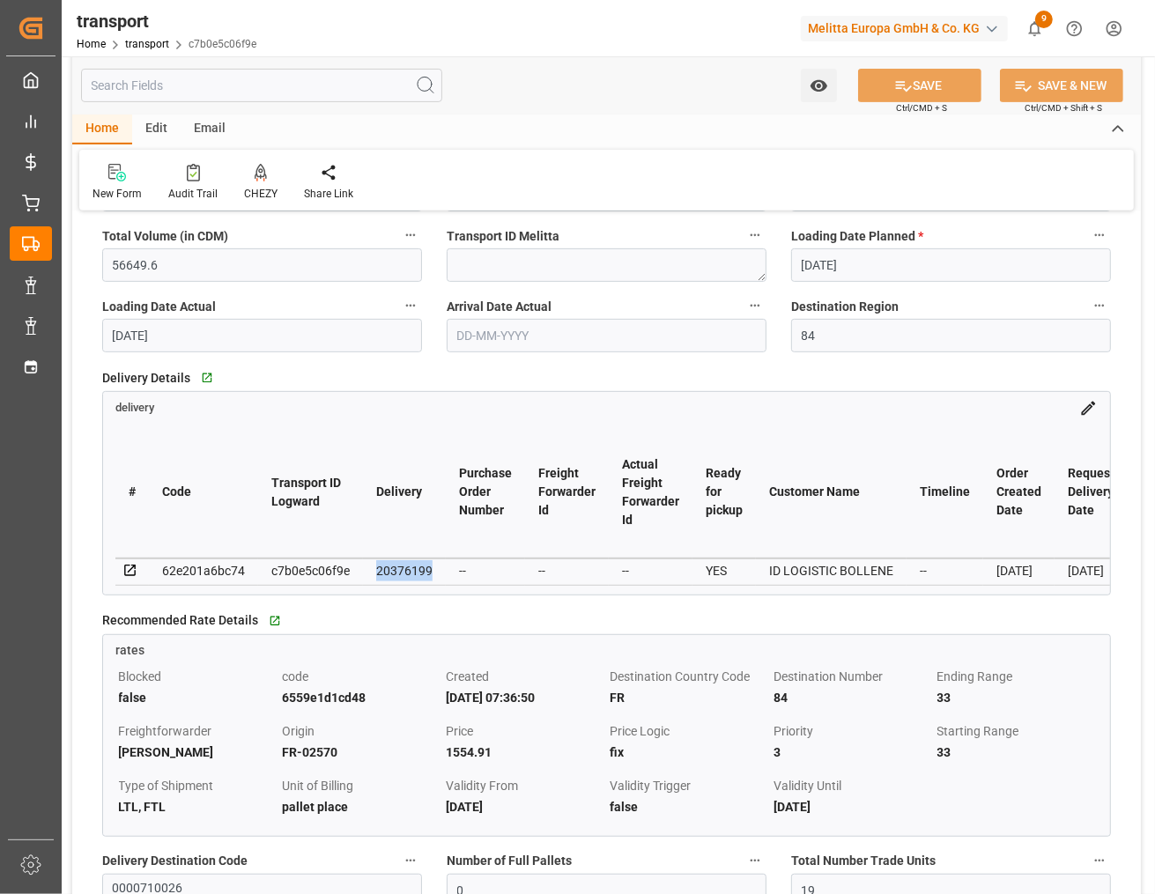
drag, startPoint x: 446, startPoint y: 565, endPoint x: 376, endPoint y: 568, distance: 69.7
copy div "20376199"
click at [521, 570] on td "--" at bounding box center [485, 571] width 79 height 26
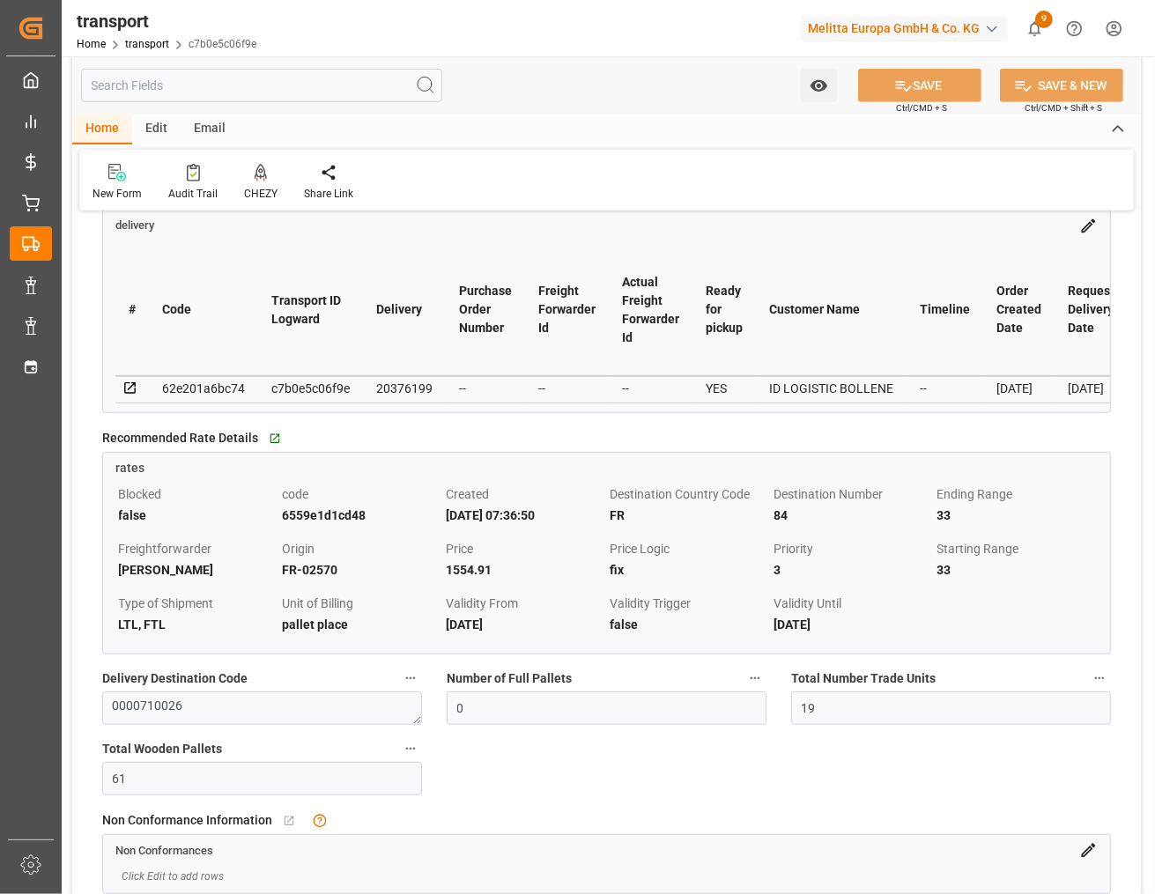
scroll to position [661, 0]
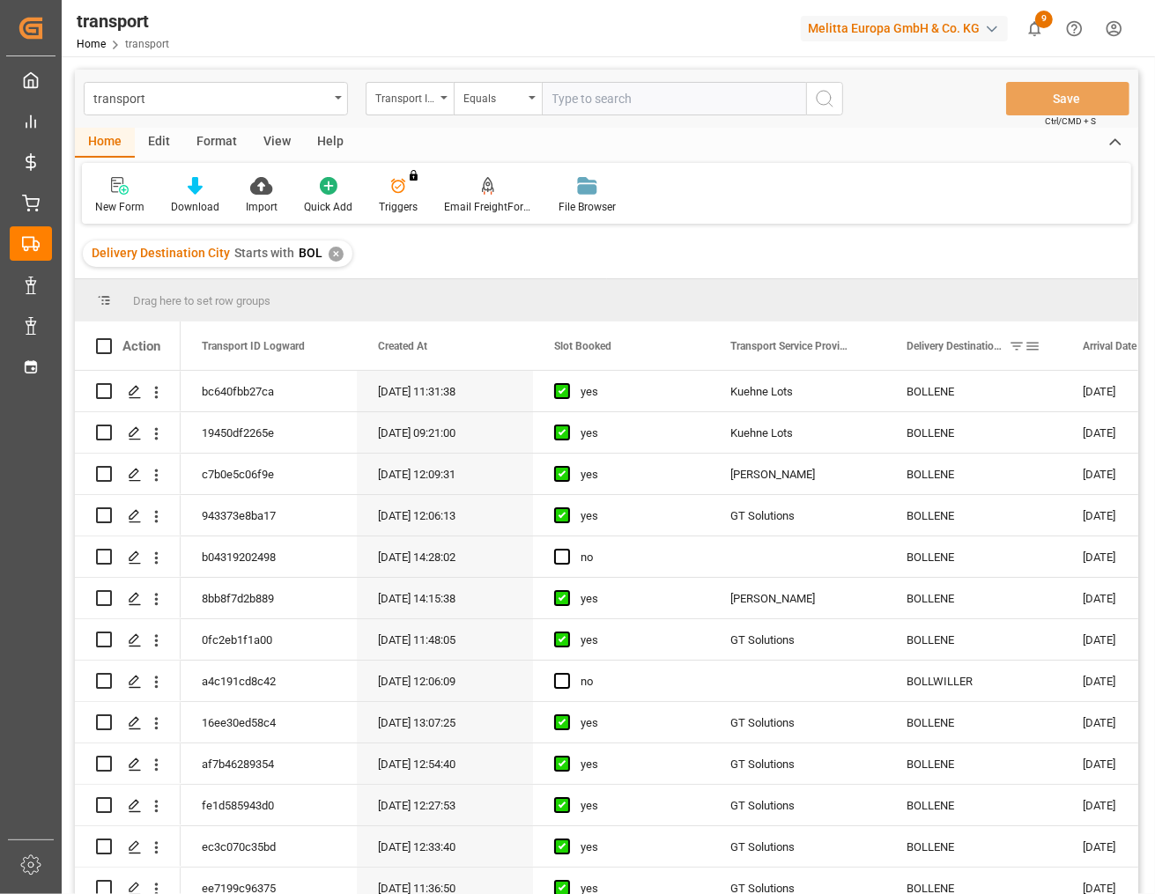
click at [1027, 339] on span at bounding box center [1032, 346] width 16 height 16
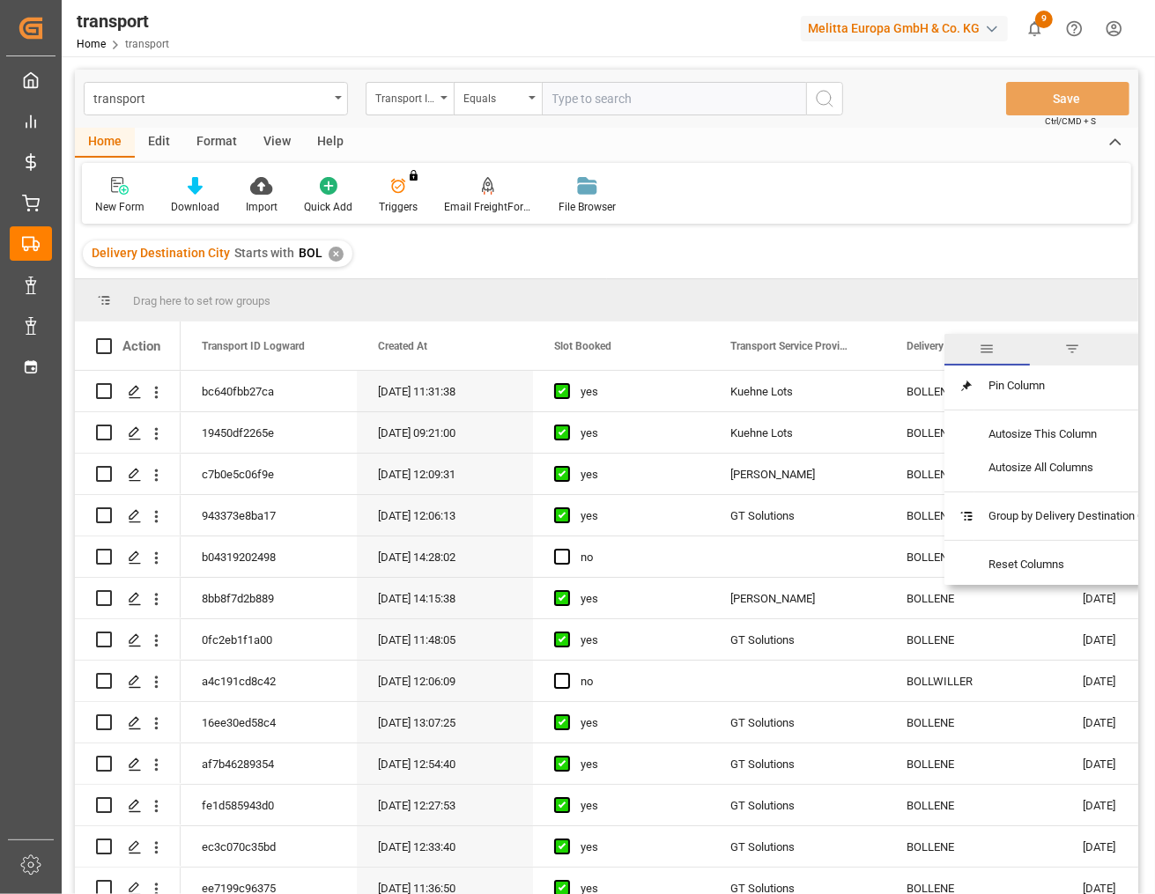
click at [912, 344] on span "Delivery Destination City" at bounding box center [953, 346] width 95 height 12
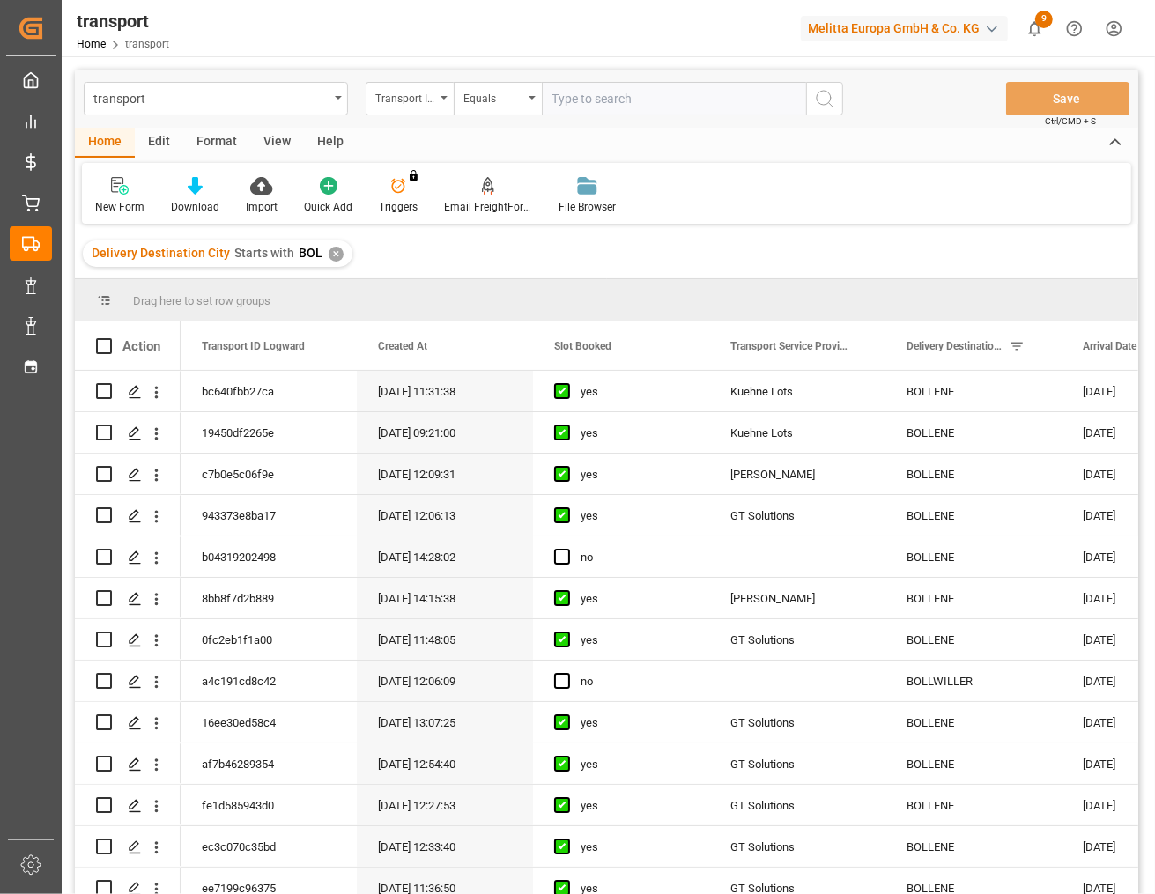
click at [329, 252] on div "✕" at bounding box center [336, 254] width 15 height 15
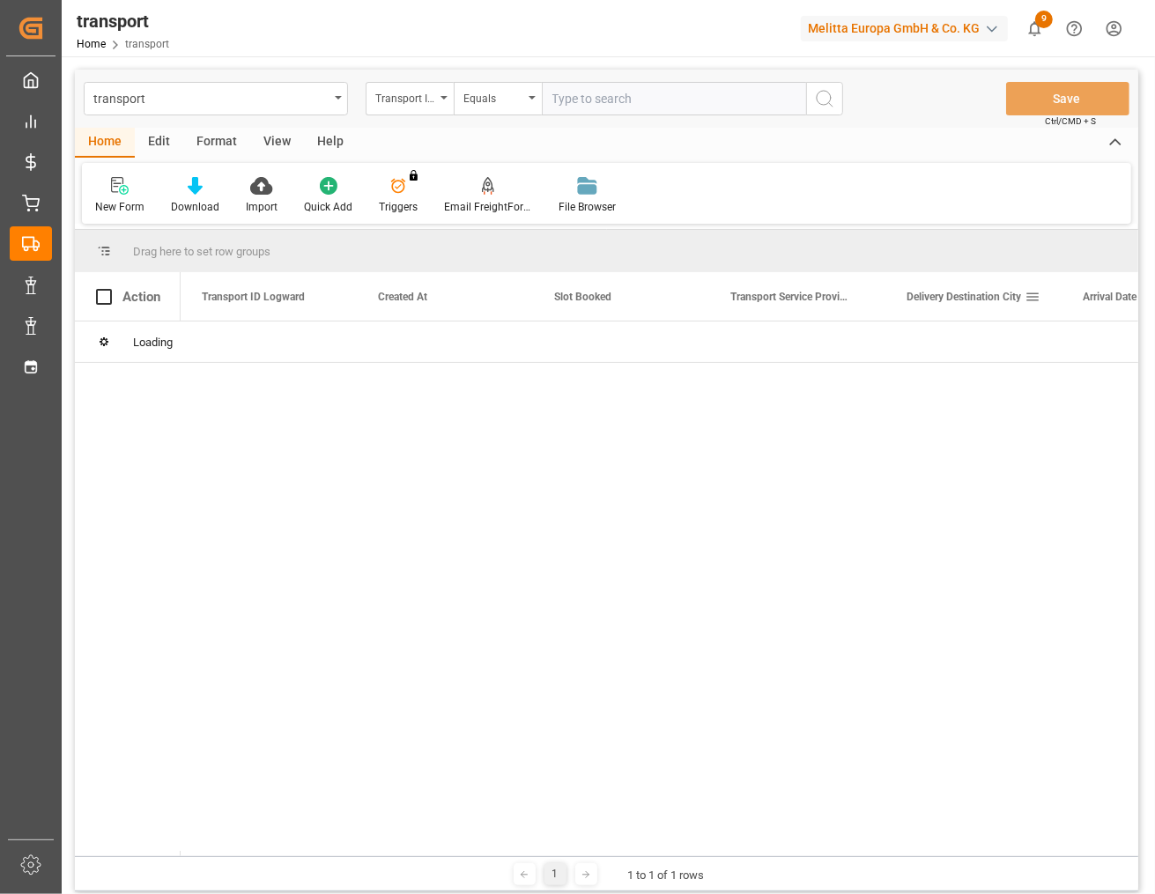
click at [1033, 301] on span at bounding box center [1032, 297] width 16 height 16
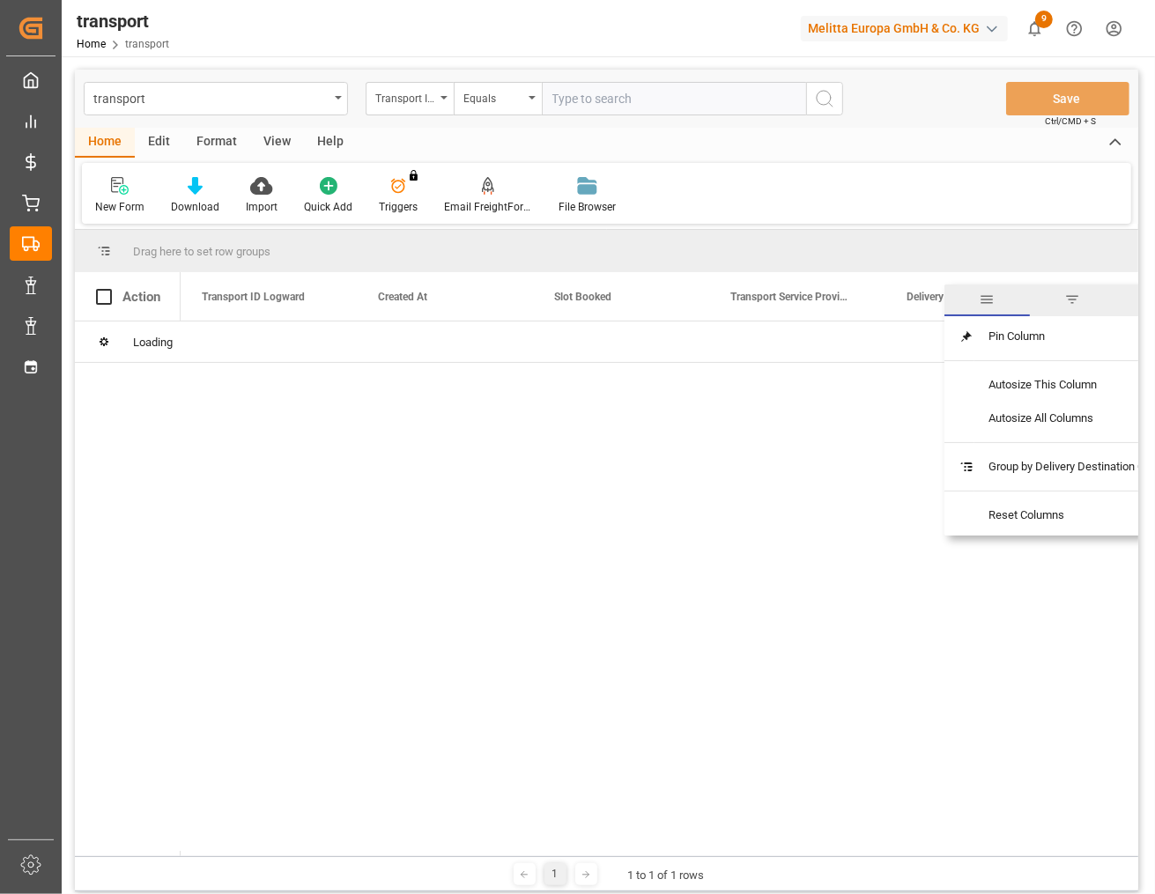
click at [1072, 292] on span "filter" at bounding box center [1072, 300] width 16 height 16
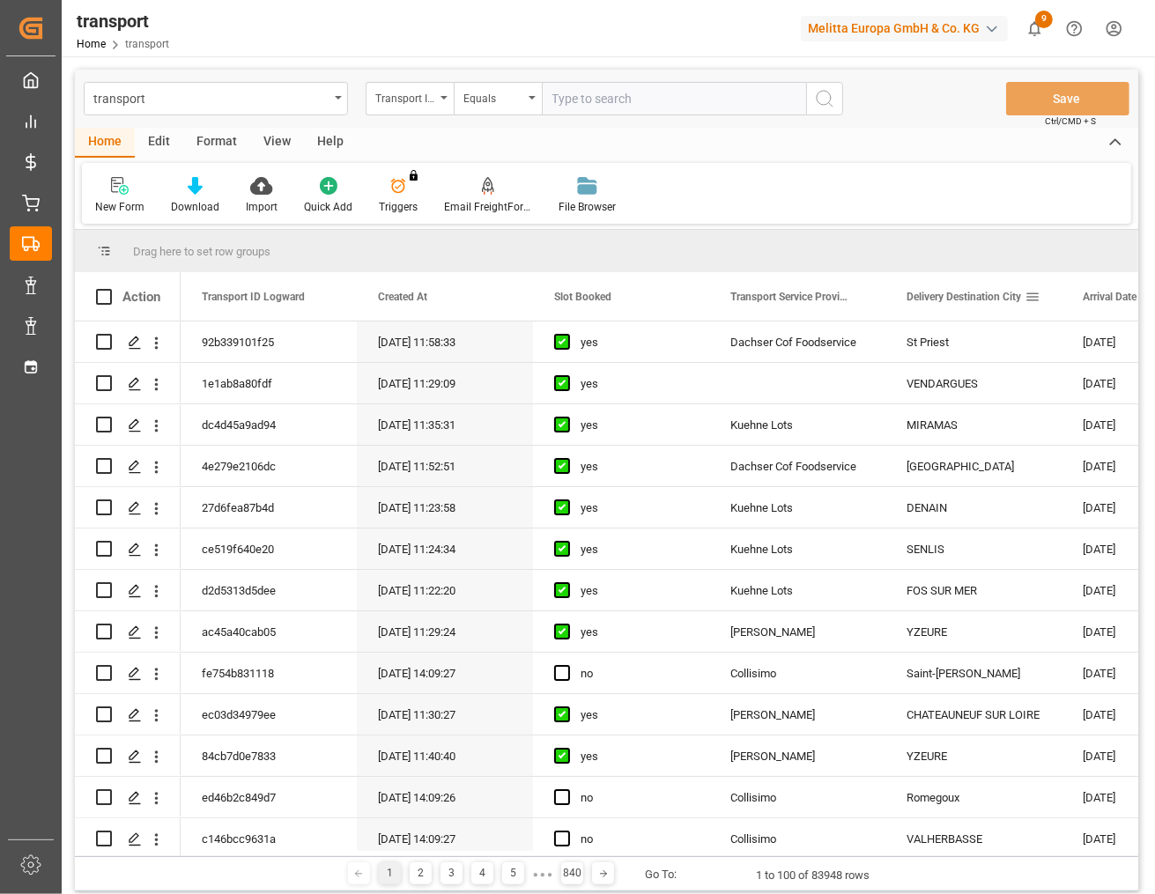
click at [1021, 292] on span "Delivery Destination City" at bounding box center [963, 297] width 115 height 12
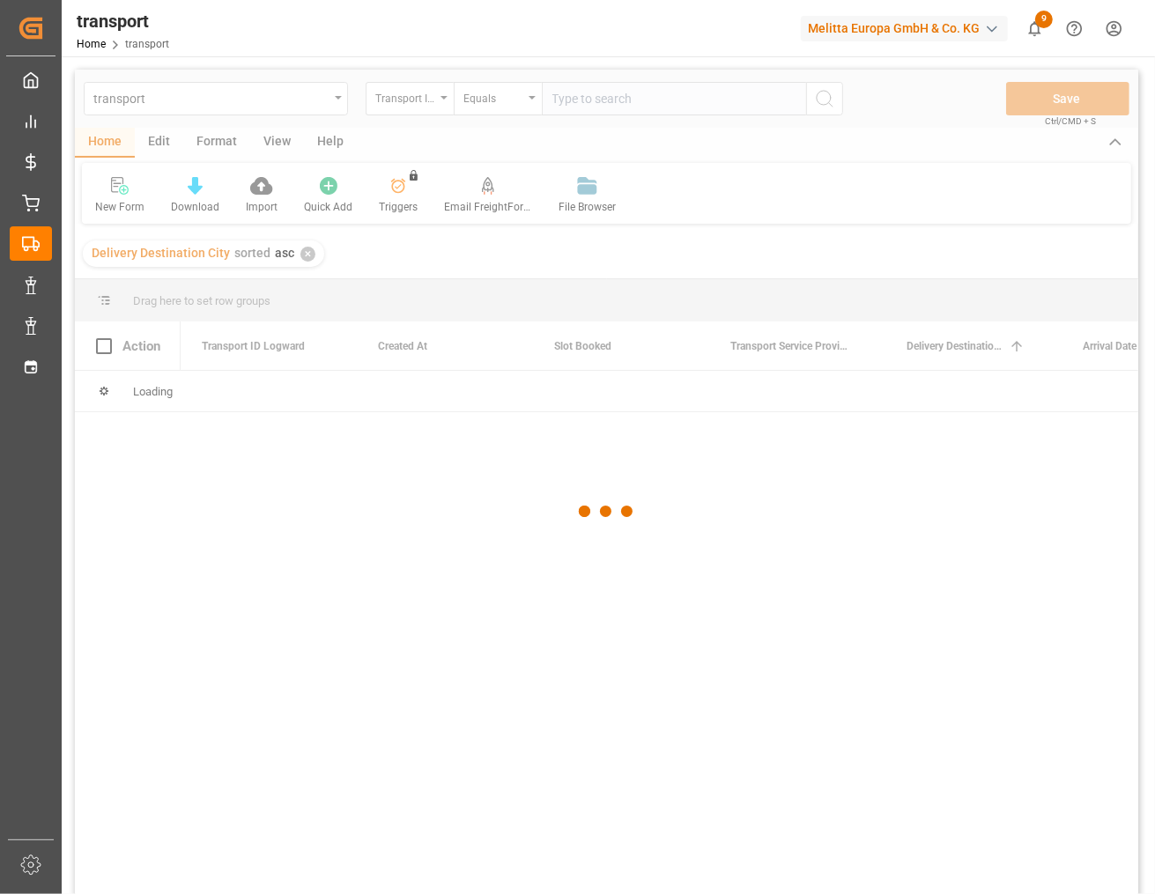
click at [1037, 351] on div at bounding box center [606, 511] width 1063 height 883
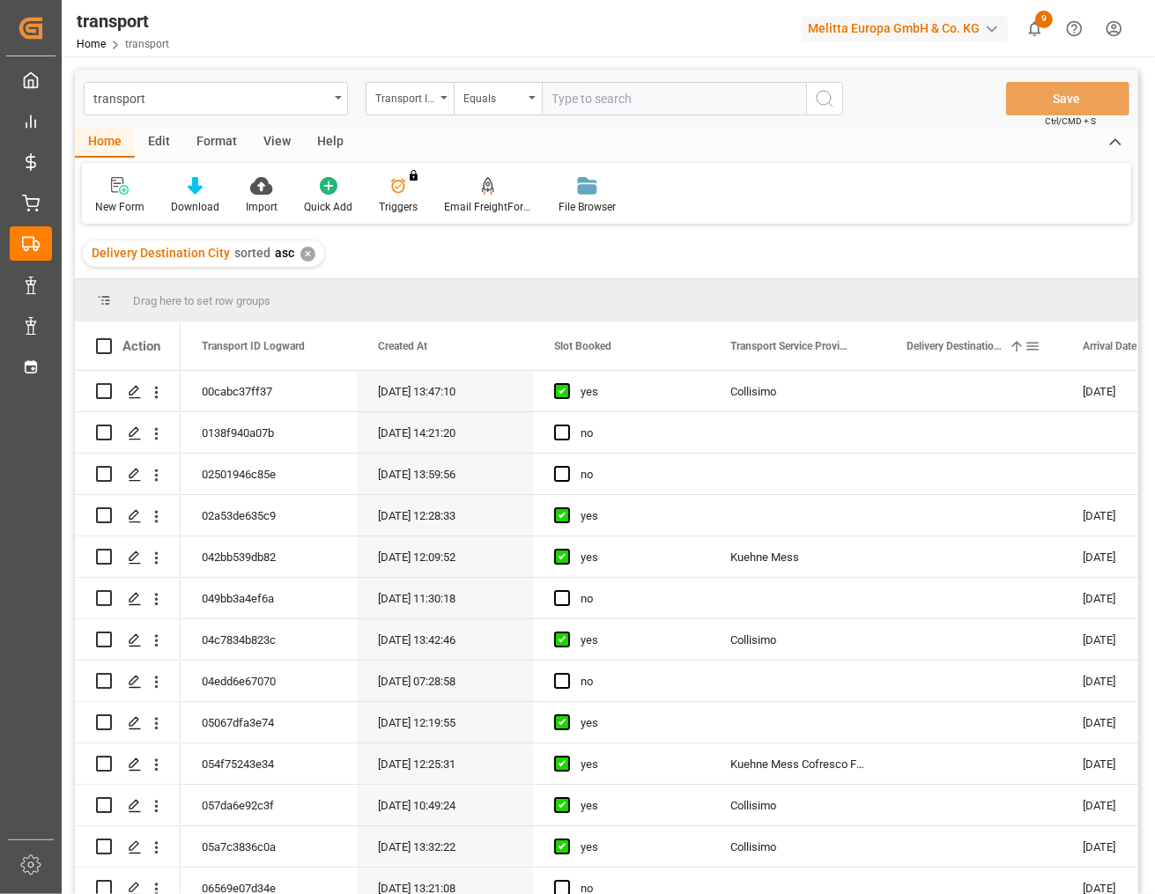
click at [1038, 348] on span at bounding box center [1032, 346] width 16 height 16
click at [1005, 433] on input "Filter Value" at bounding box center [1041, 441] width 173 height 35
type input "Moreuil"
click at [1055, 495] on button "Apply" at bounding box center [1063, 496] width 33 height 18
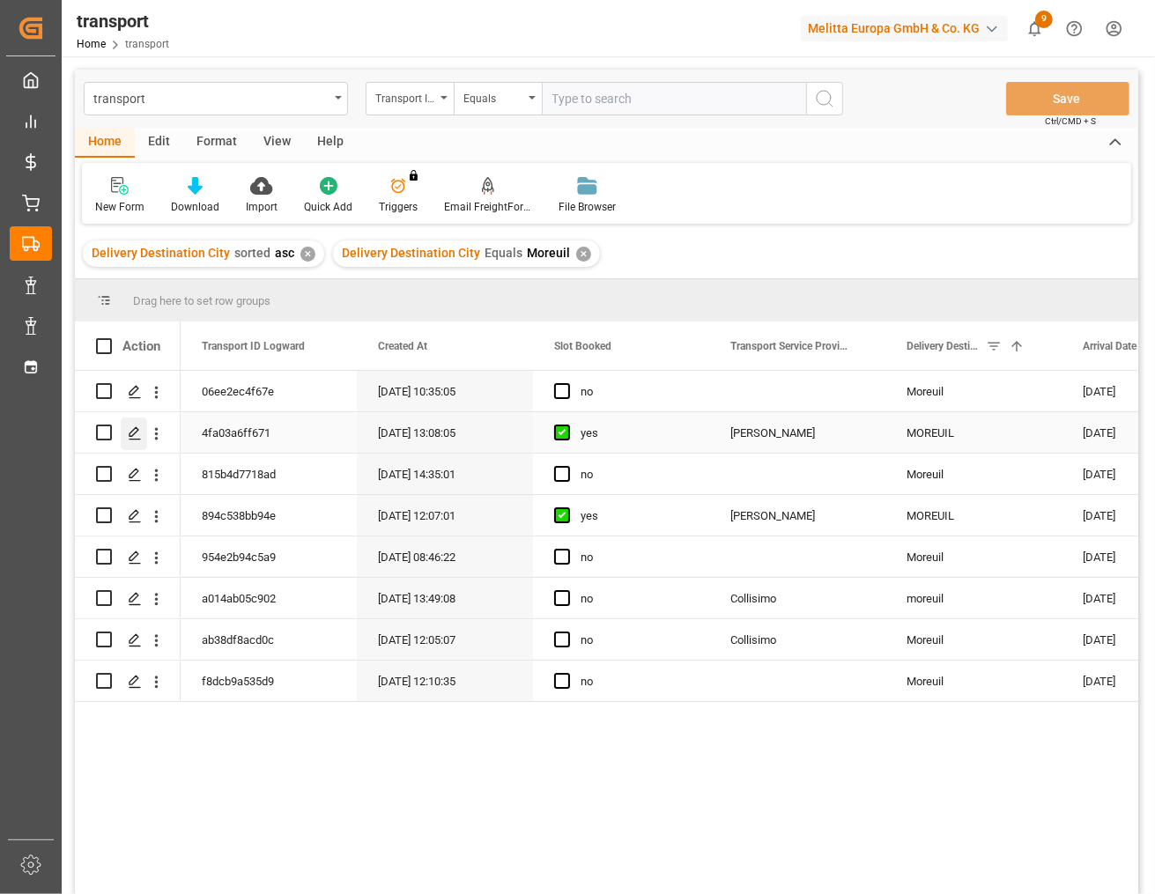
click at [132, 429] on icon "Press SPACE to select this row." at bounding box center [135, 433] width 14 height 14
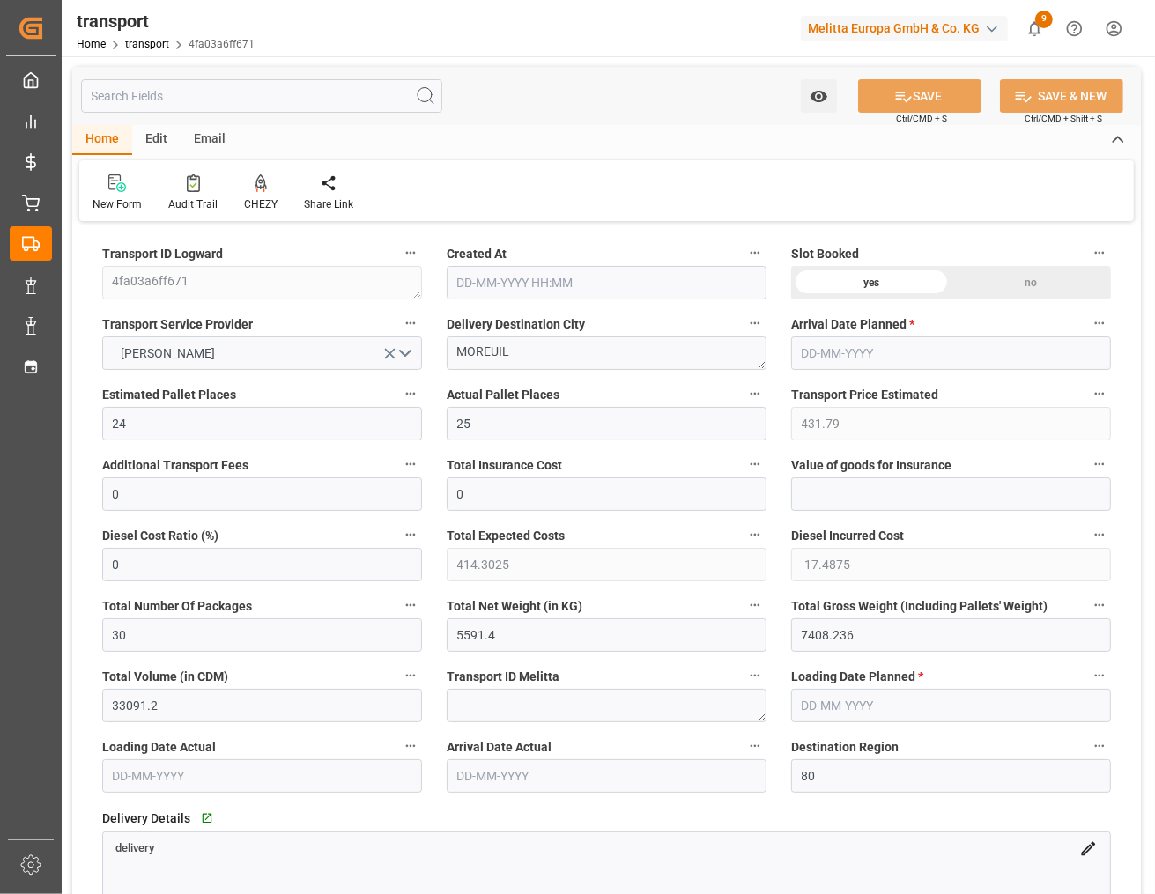
type input "[DATE] 13:08"
type input "[DATE]"
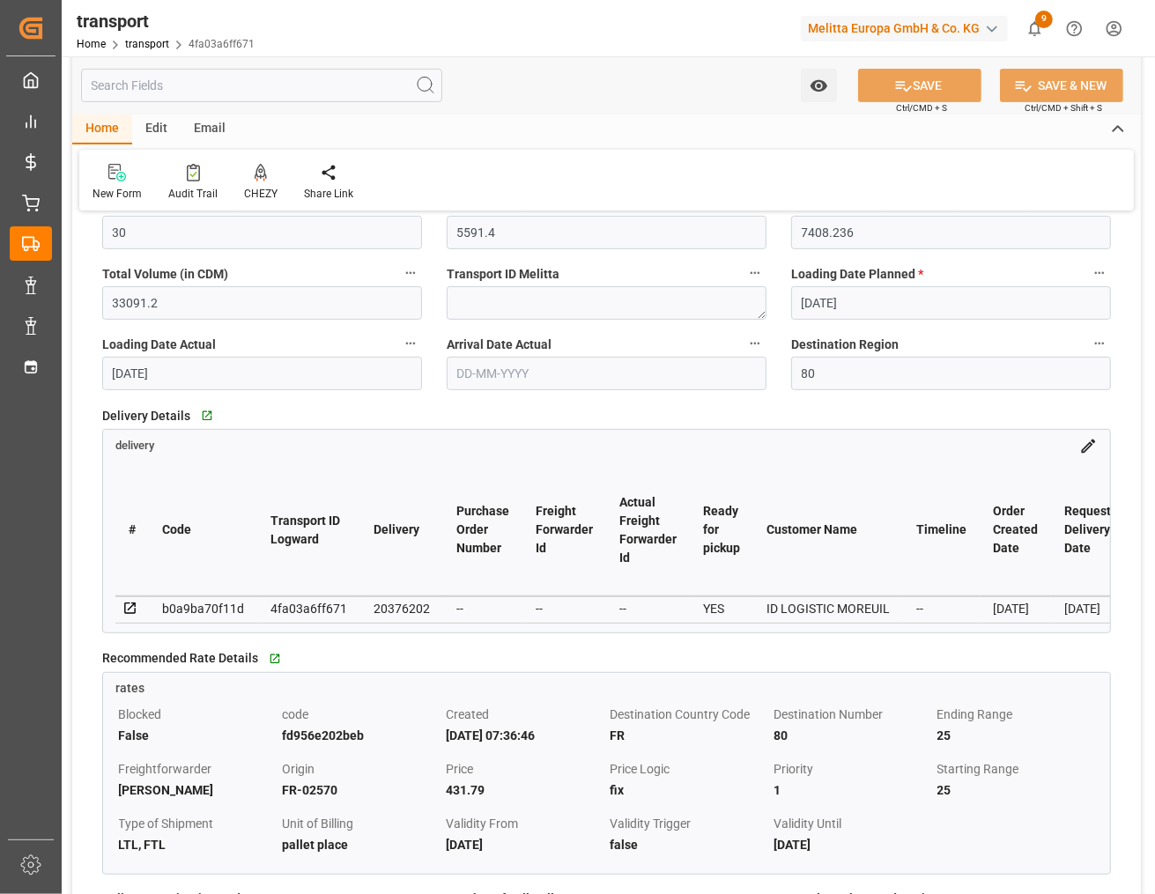
scroll to position [551, 0]
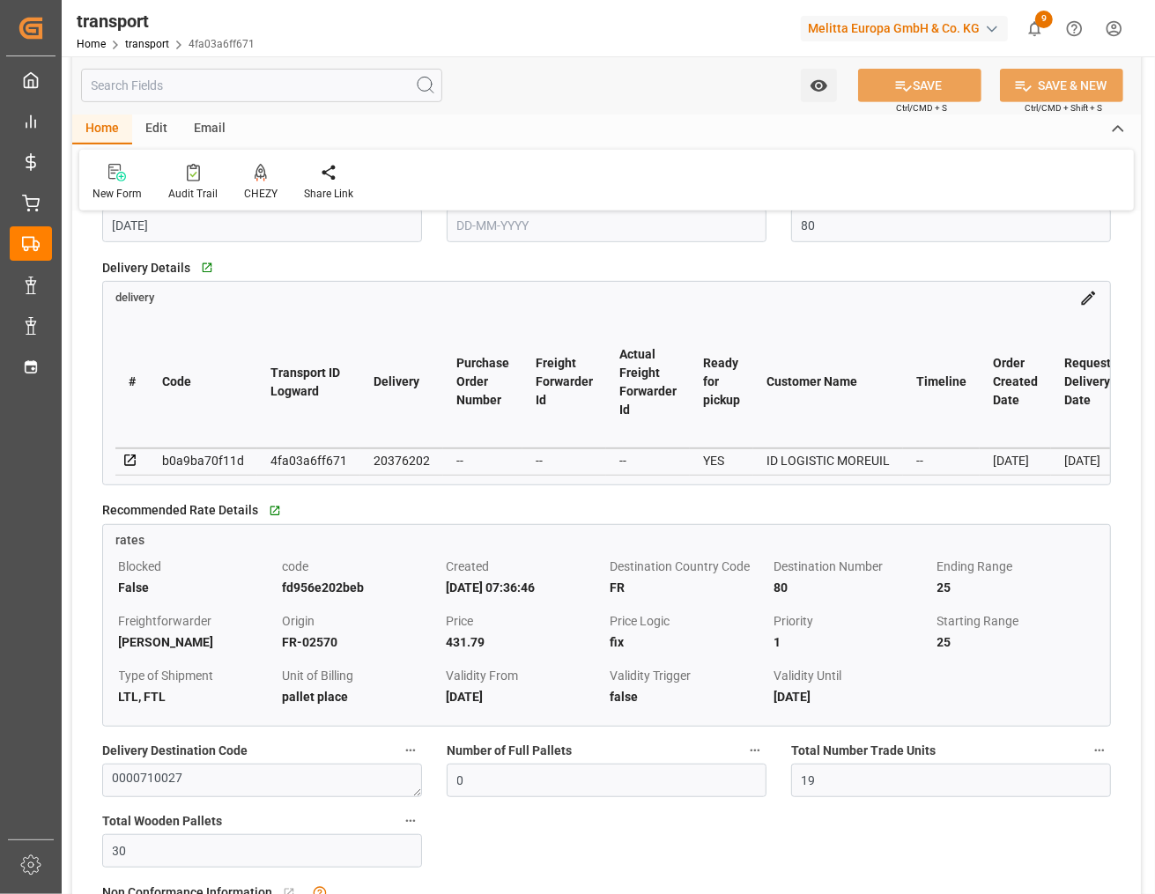
drag, startPoint x: 160, startPoint y: 481, endPoint x: 258, endPoint y: 491, distance: 98.3
click at [258, 491] on div "Delivery Details   Go to delivery Grid delivery # Code Transport ID Logward Del…" at bounding box center [606, 369] width 1033 height 242
drag, startPoint x: 436, startPoint y: 467, endPoint x: 364, endPoint y: 456, distance: 73.0
click at [364, 456] on td "20376202" at bounding box center [401, 461] width 83 height 26
copy div "20376202"
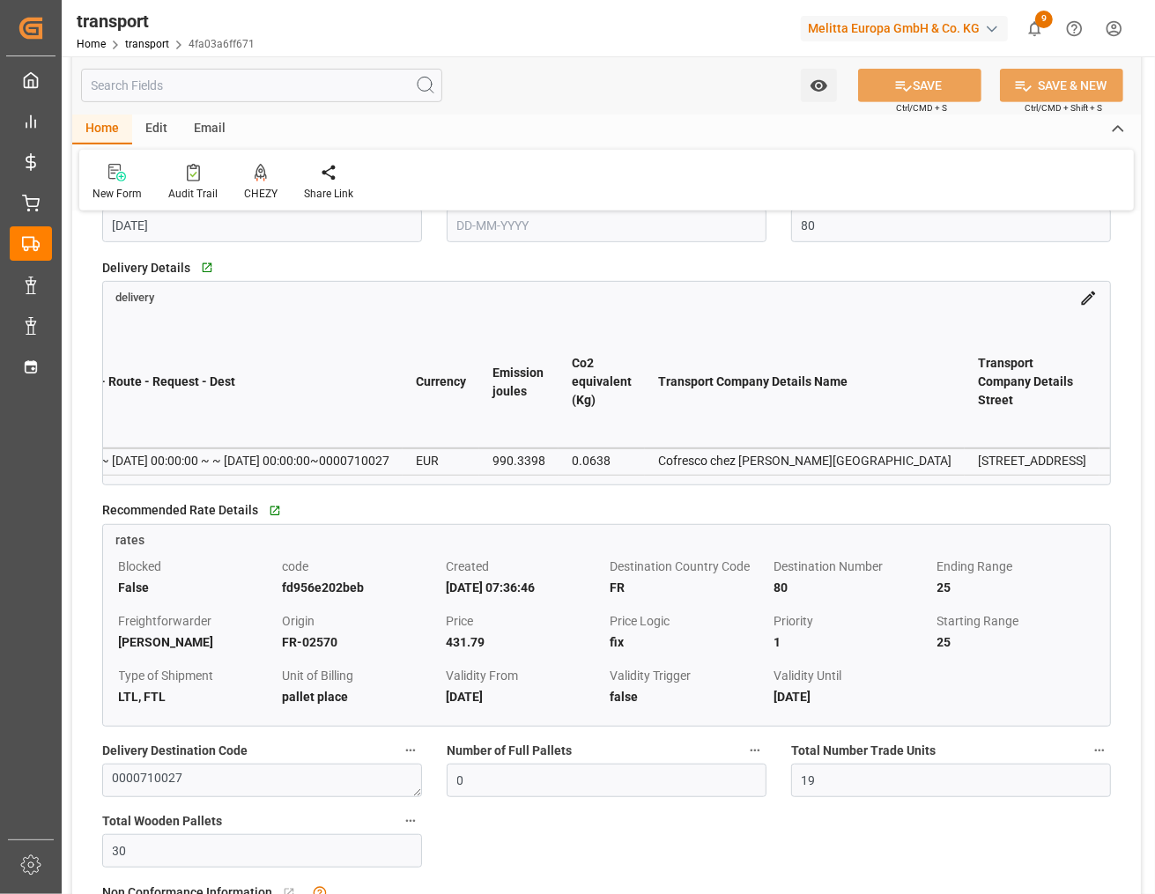
scroll to position [0, 13763]
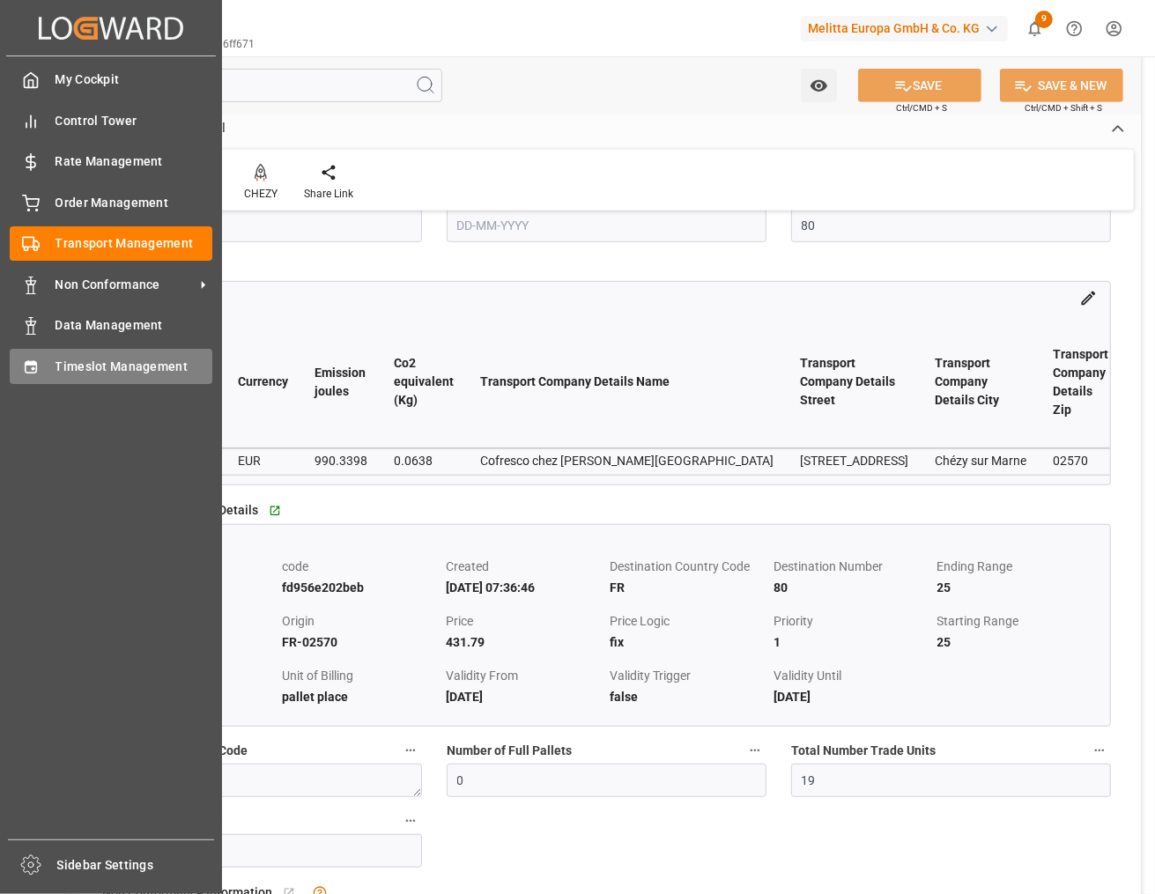
click at [45, 368] on div "Timeslot Management Timeslot Management" at bounding box center [111, 366] width 203 height 34
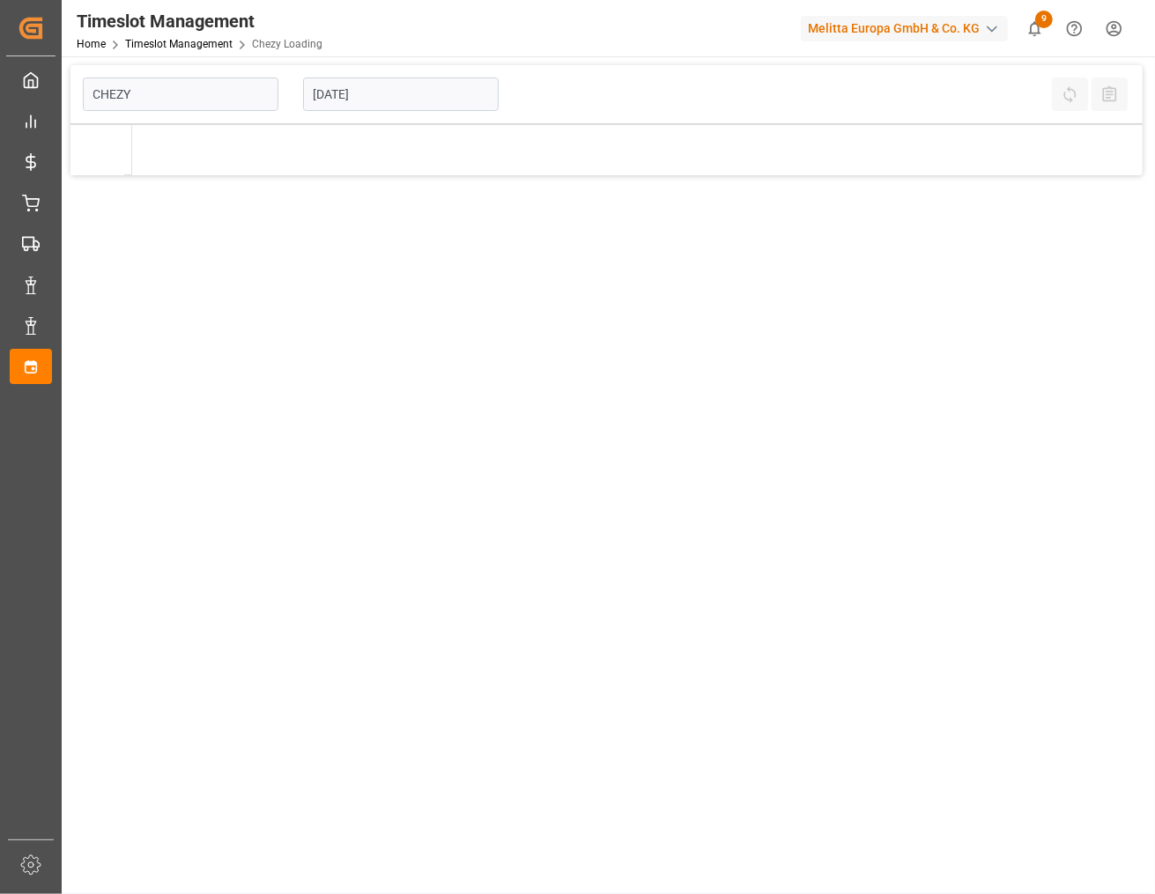
type input "Chezy Loading"
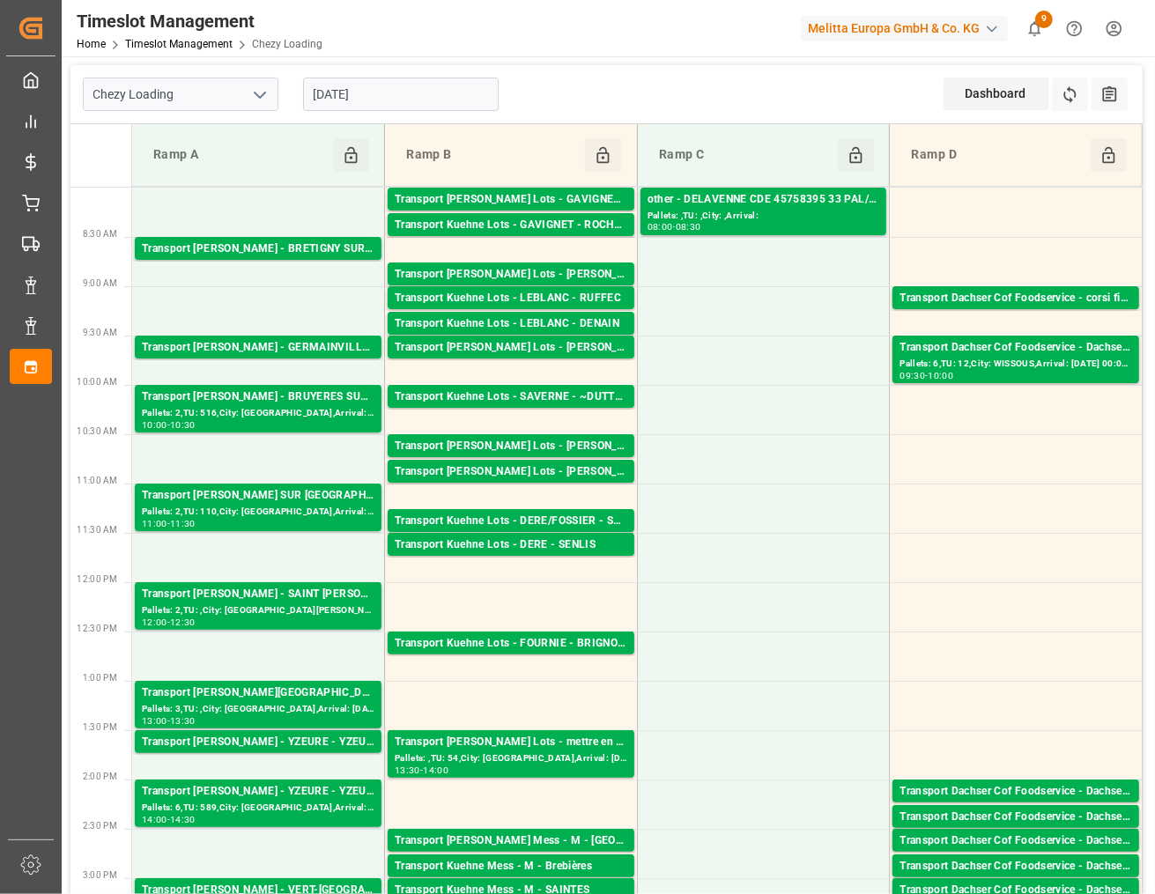
click at [394, 99] on input "[DATE]" at bounding box center [401, 94] width 196 height 33
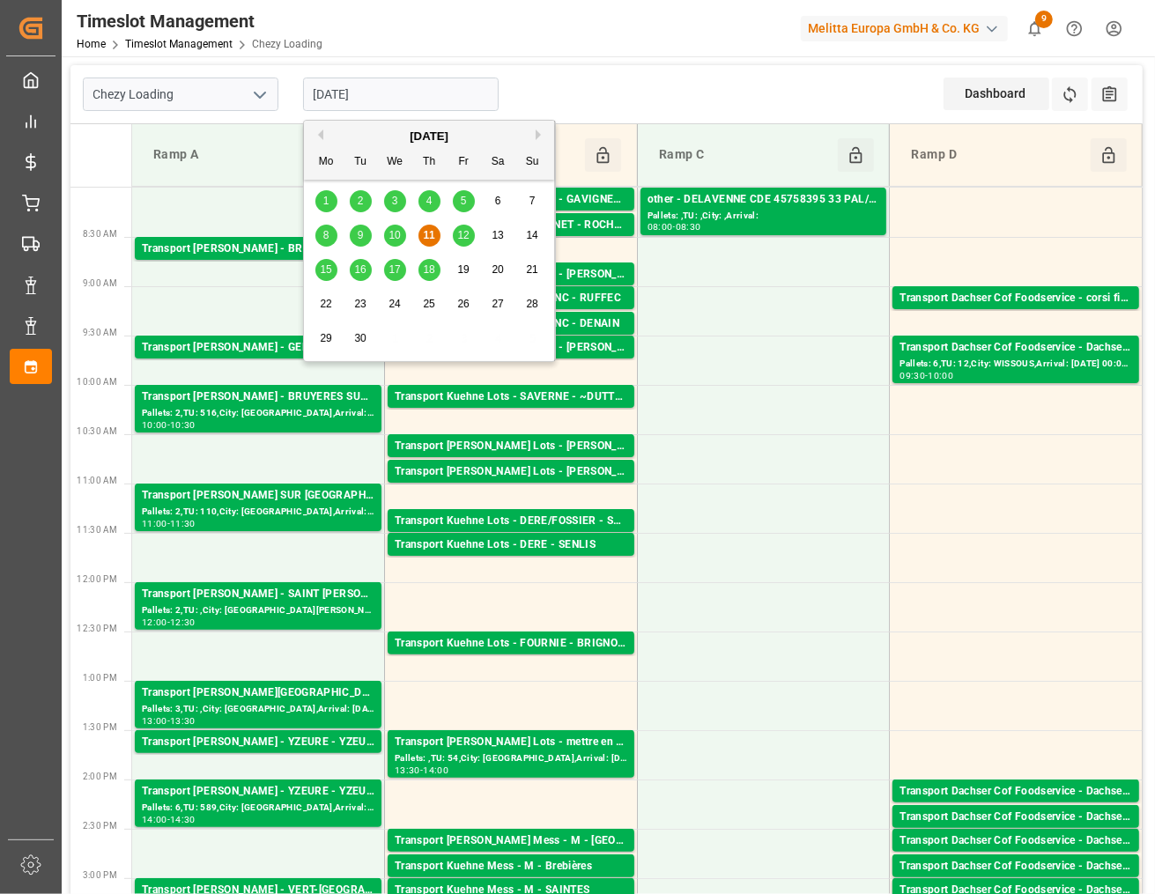
click at [467, 225] on div "12" at bounding box center [464, 235] width 22 height 21
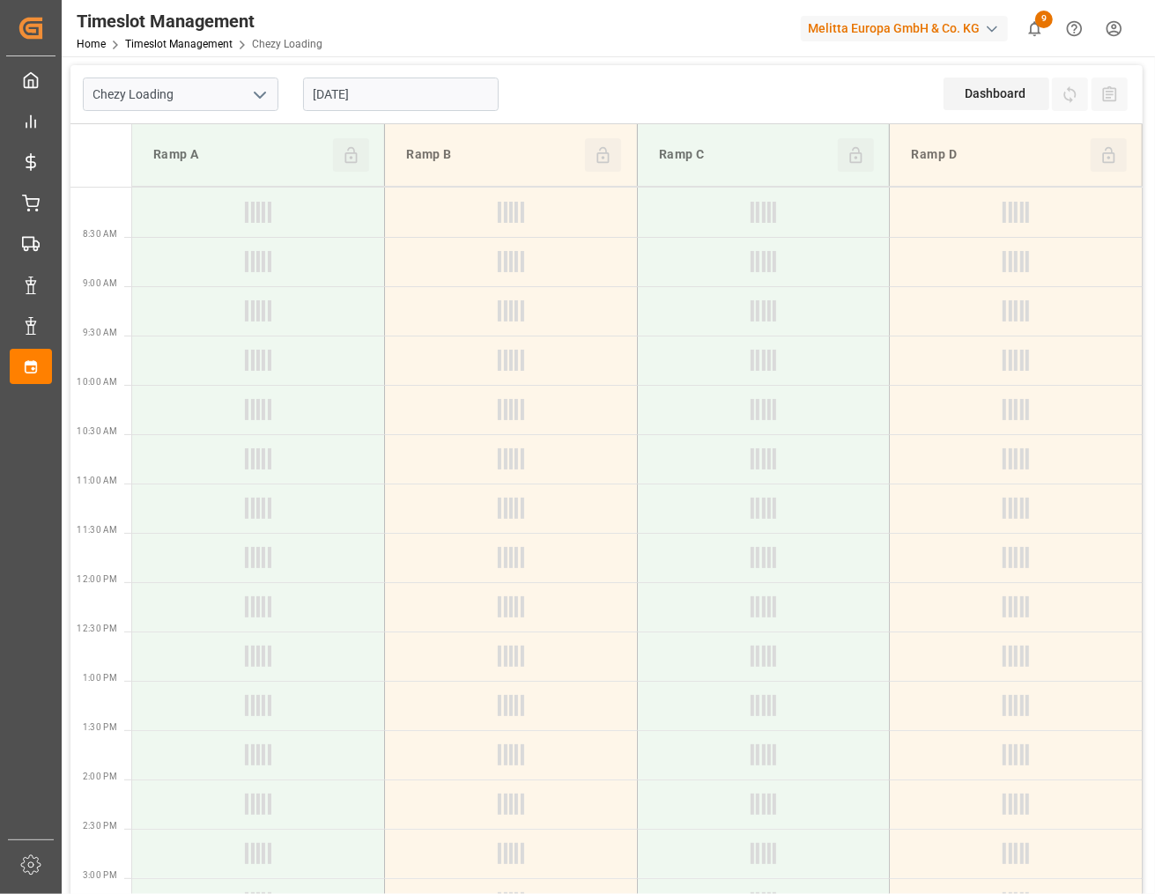
type input "[DATE]"
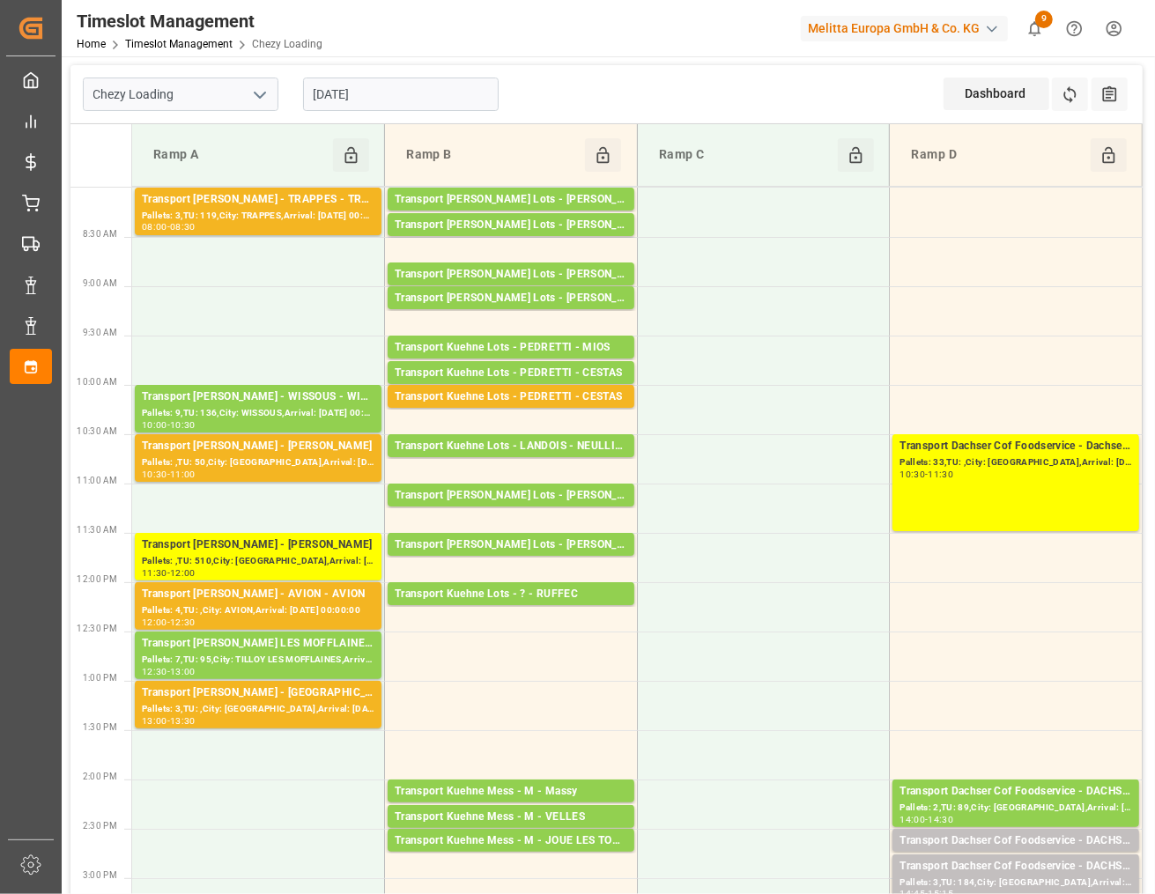
click at [266, 88] on icon "open menu" at bounding box center [259, 95] width 21 height 21
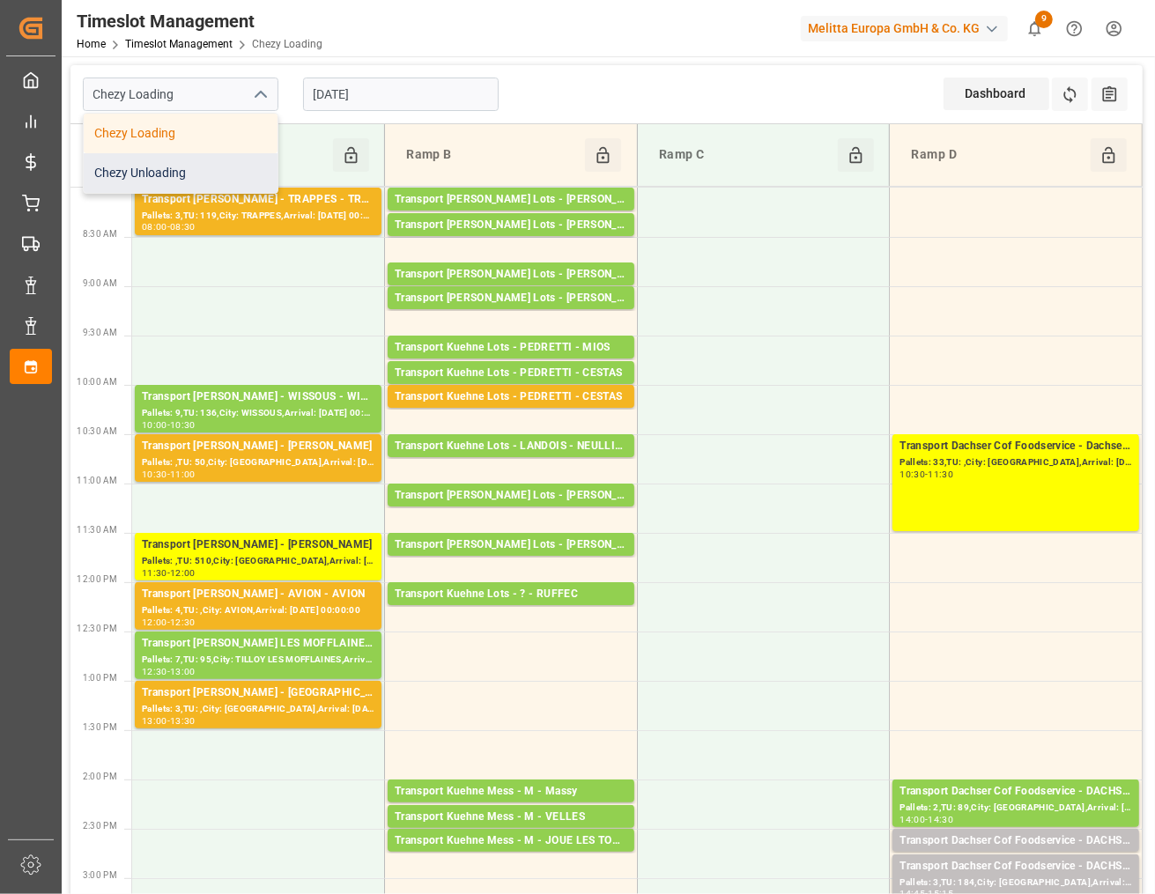
click at [218, 159] on div "Chezy Unloading" at bounding box center [181, 173] width 194 height 40
type input "Chezy Unloading"
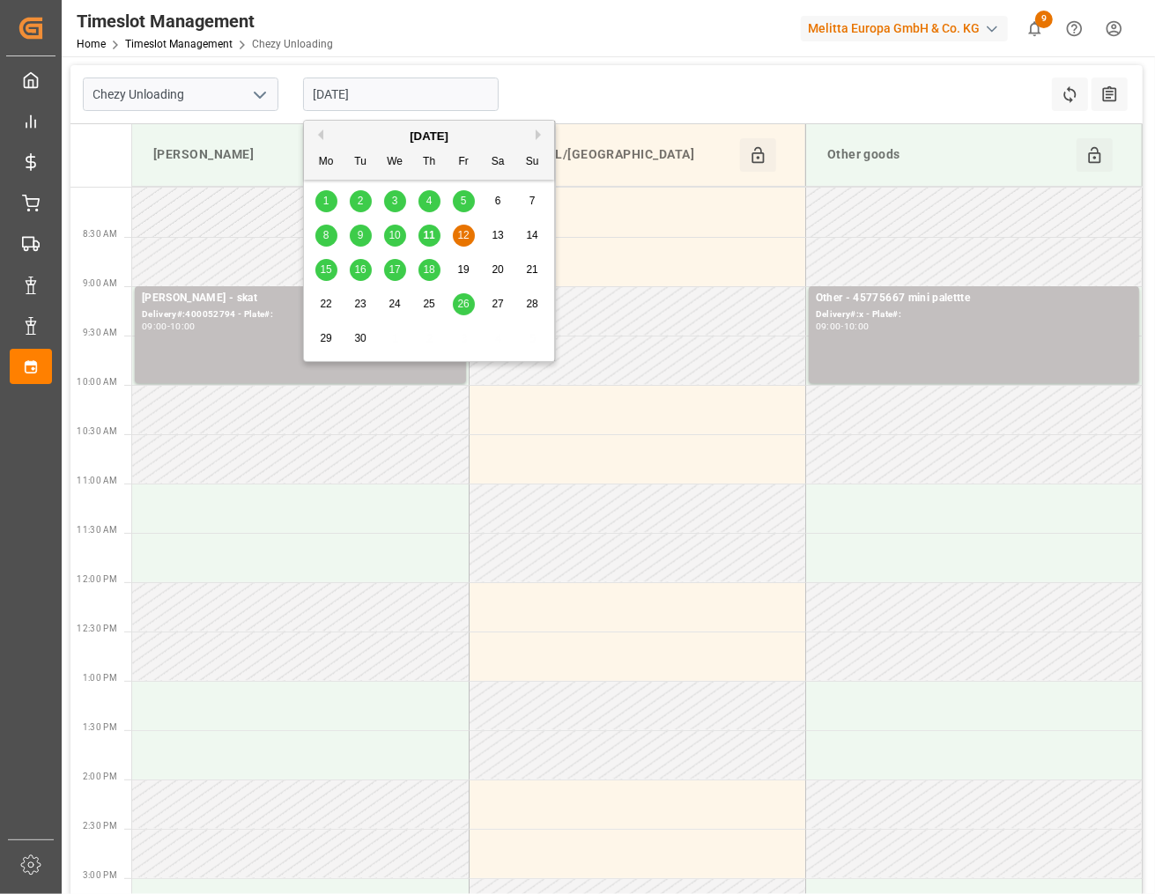
click at [442, 90] on input "[DATE]" at bounding box center [401, 94] width 196 height 33
